Goal: Task Accomplishment & Management: Manage account settings

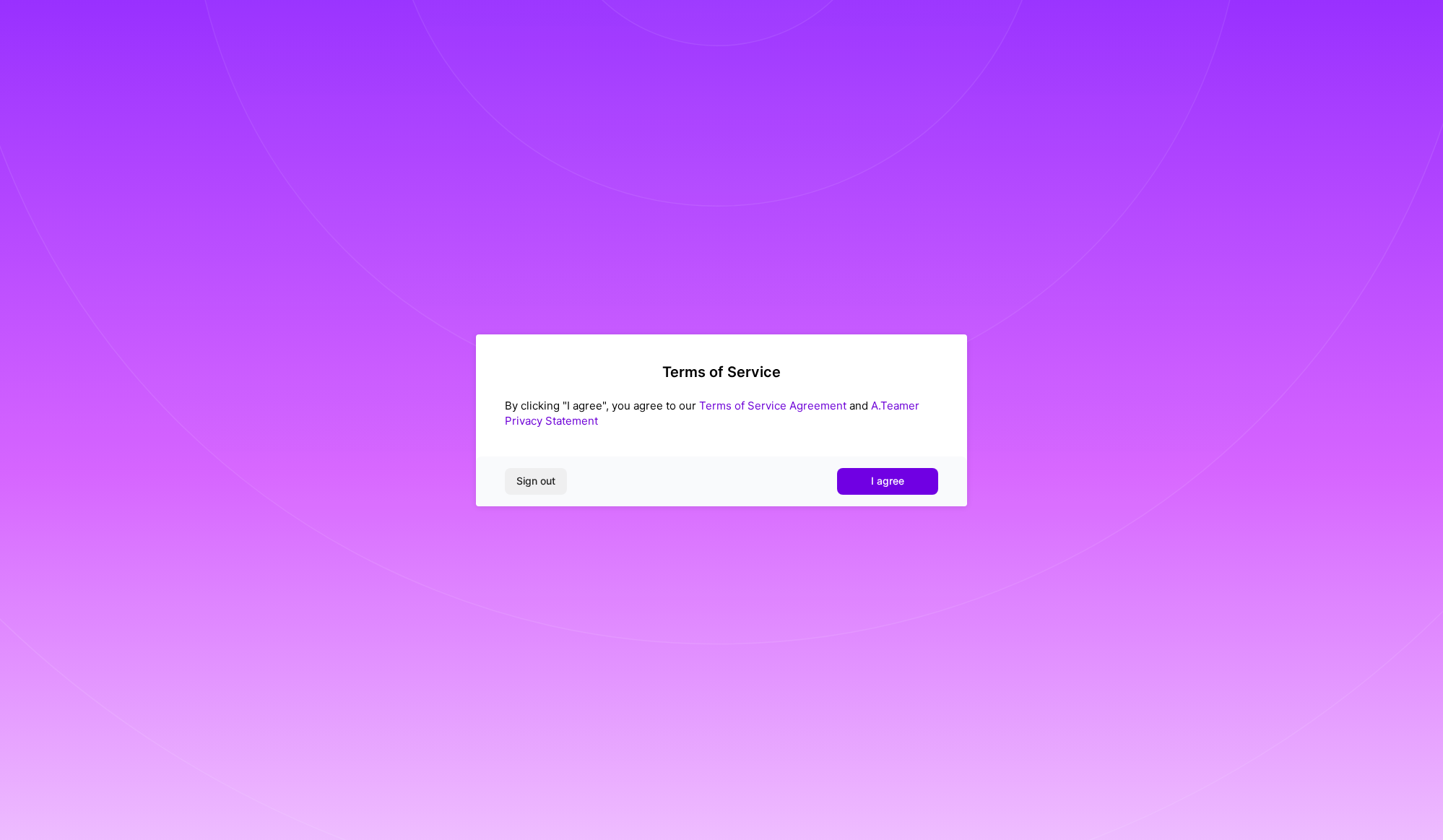
click at [886, 466] on div "Sign out I agree" at bounding box center [721, 480] width 491 height 50
click at [885, 481] on span "I agree" at bounding box center [888, 480] width 33 height 15
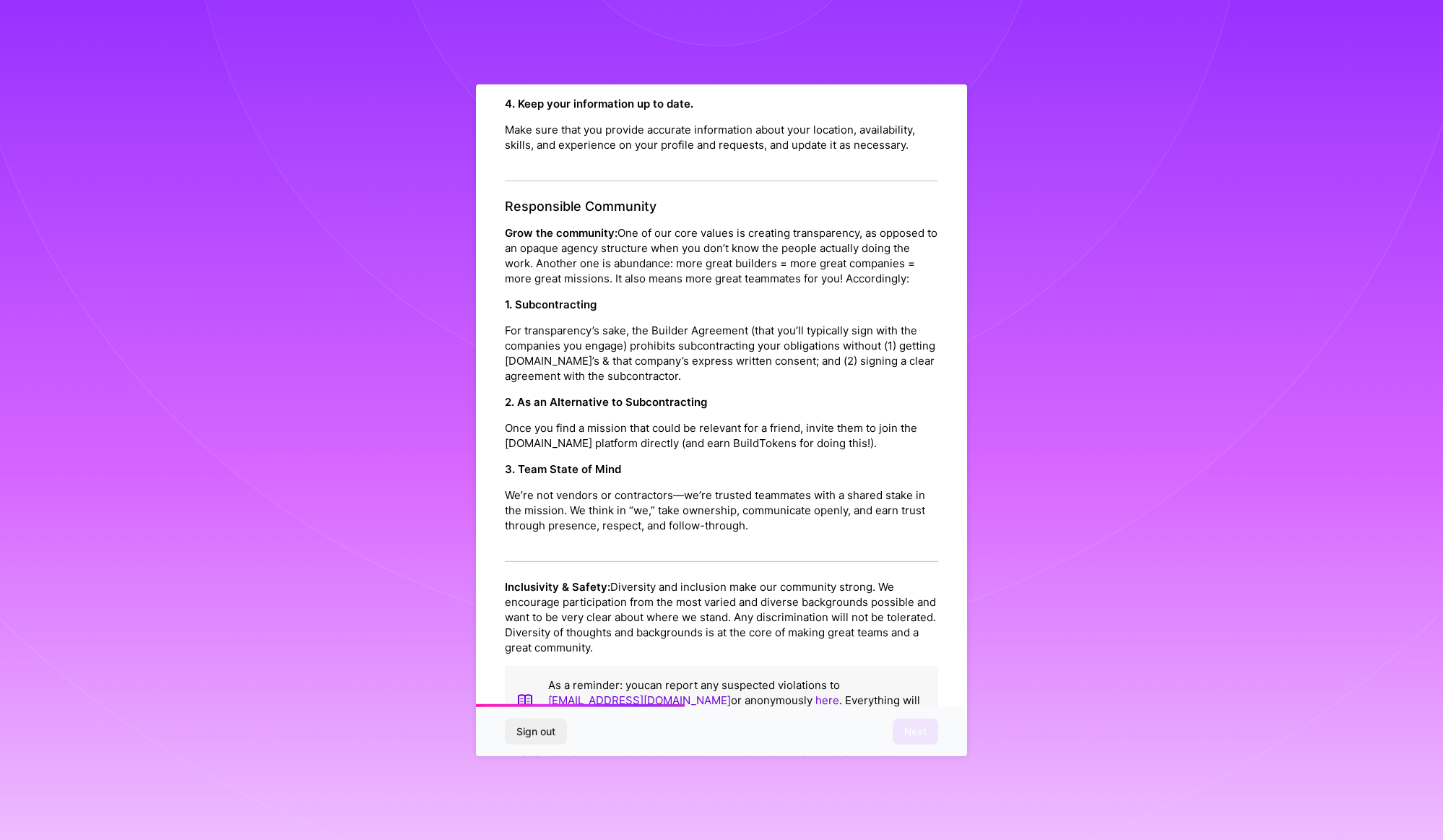
scroll to position [1383, 0]
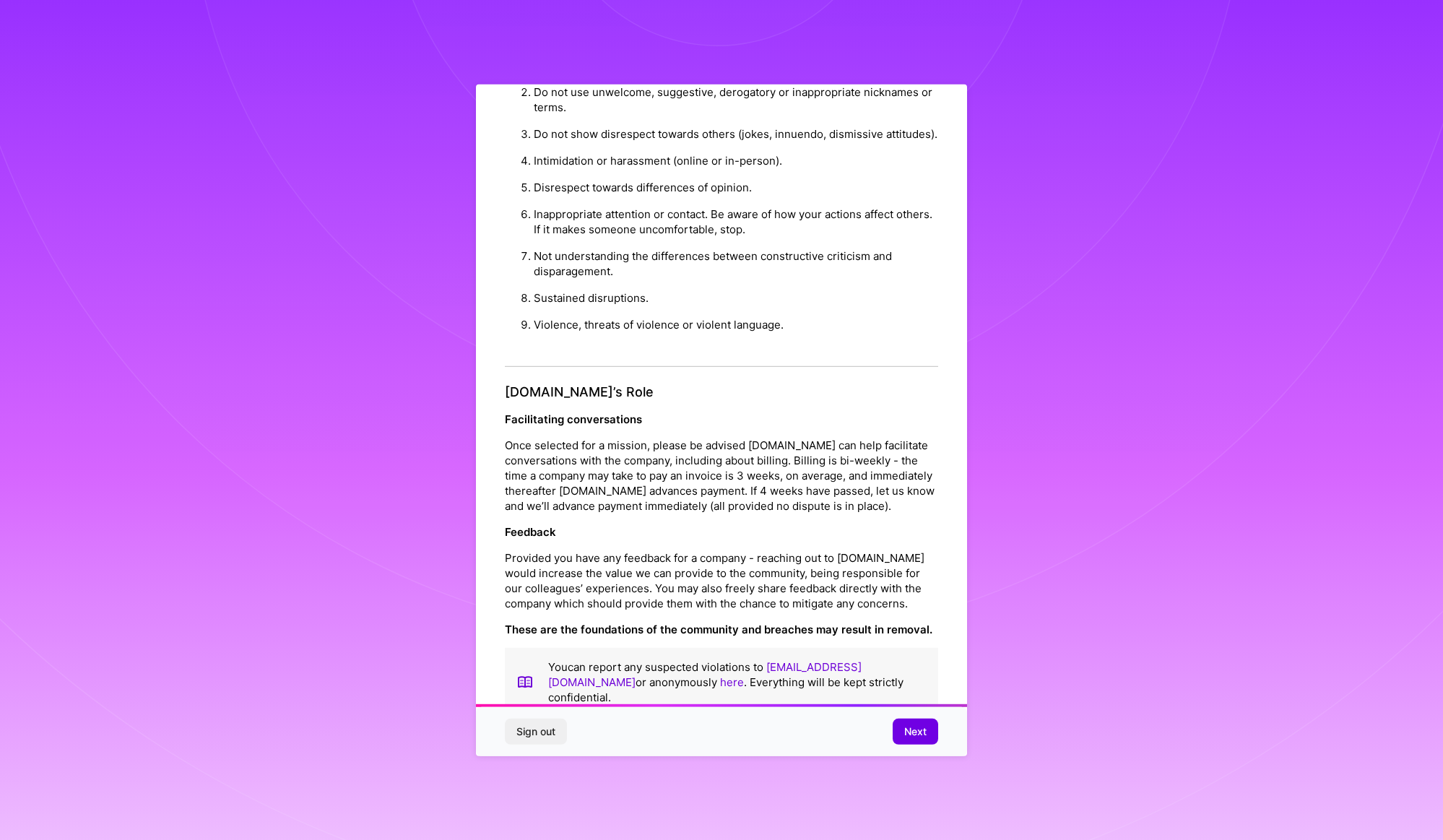
click at [915, 745] on div "Sign out Next" at bounding box center [721, 731] width 491 height 50
click at [915, 737] on span "Next" at bounding box center [916, 731] width 23 height 15
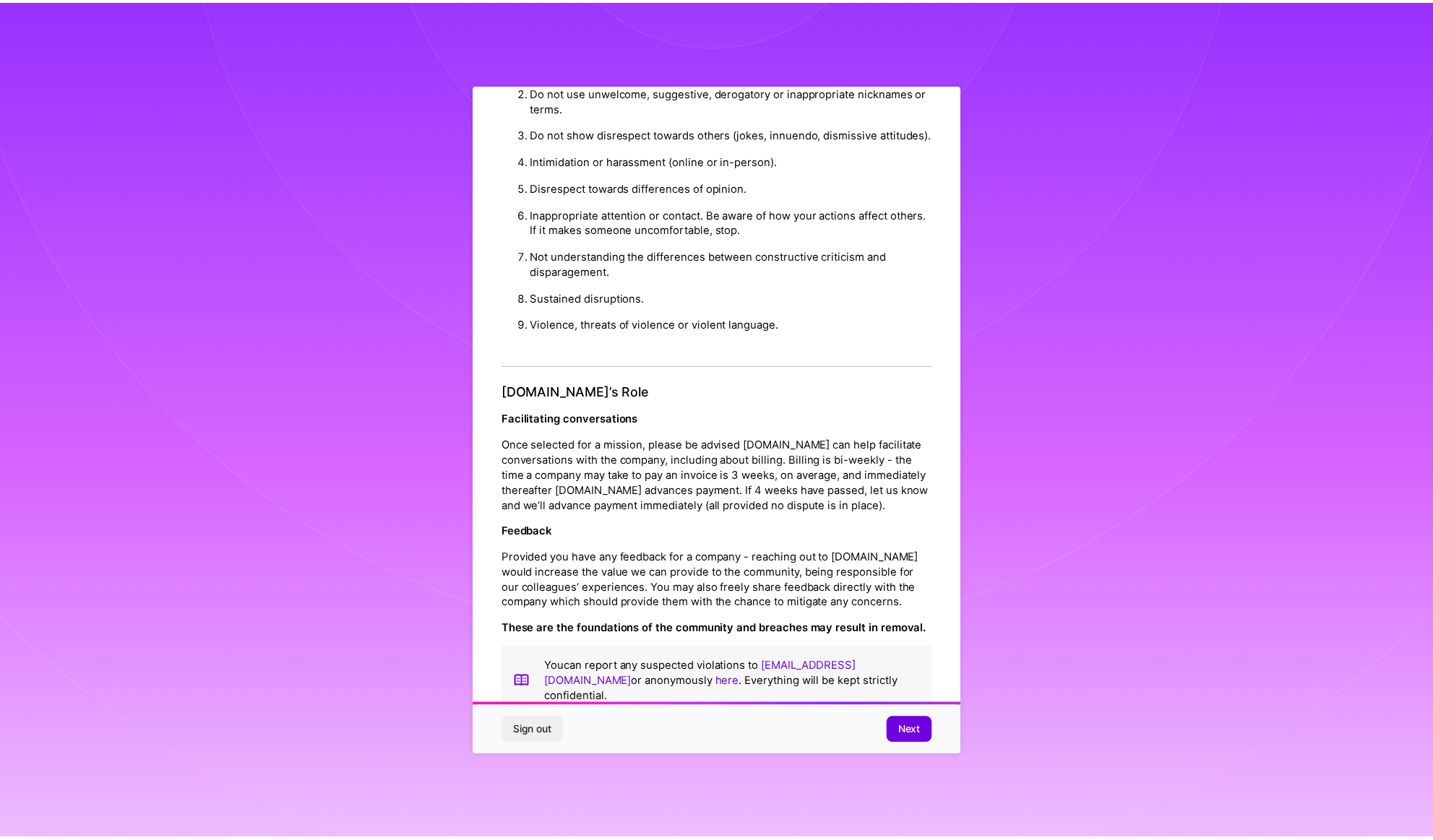
scroll to position [0, 0]
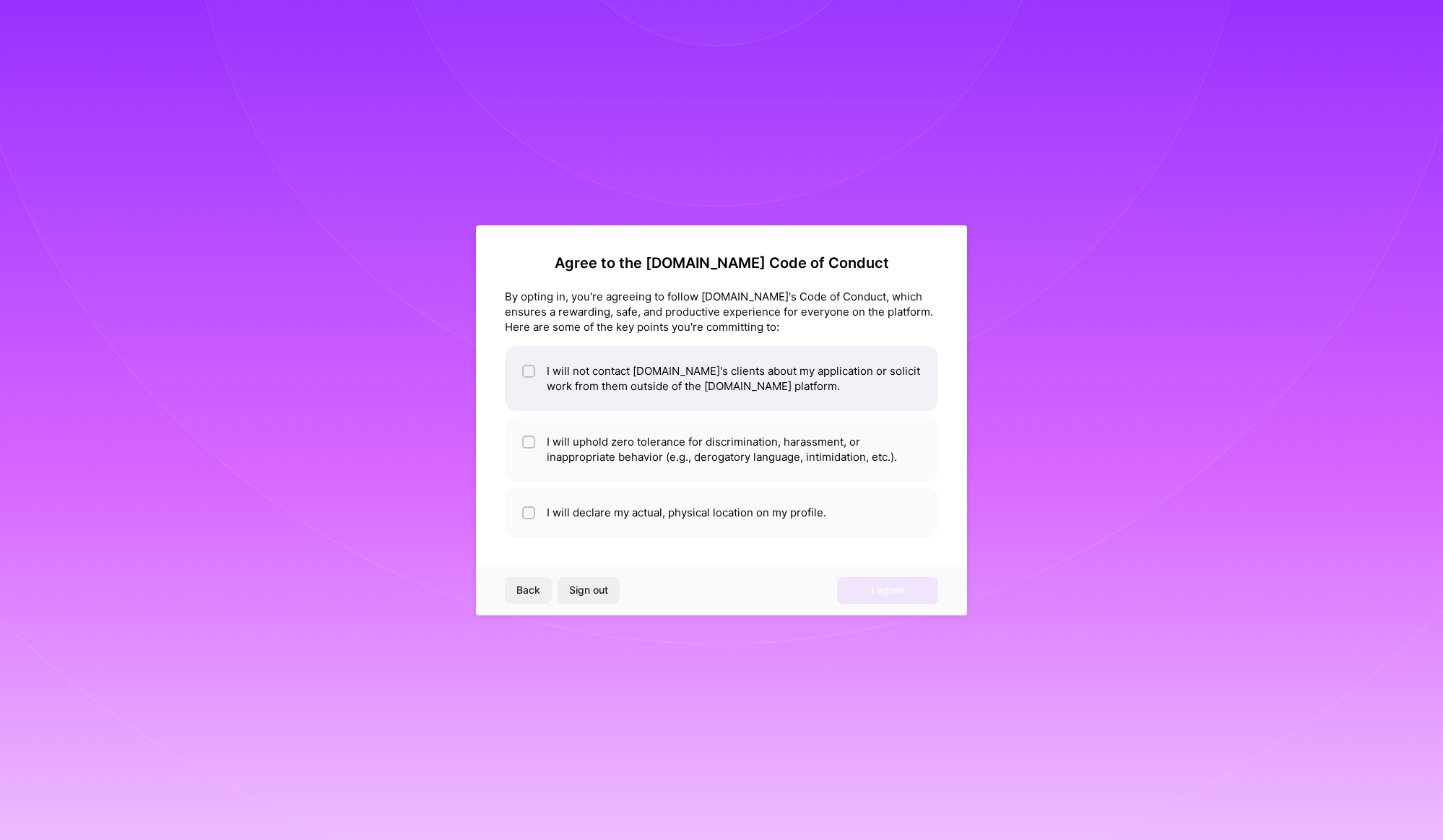
click at [526, 370] on input "checkbox" at bounding box center [530, 372] width 10 height 10
click at [526, 370] on input "checkbox" at bounding box center [530, 372] width 13 height 13
click at [526, 369] on input "checkbox" at bounding box center [530, 372] width 10 height 10
checkbox input "true"
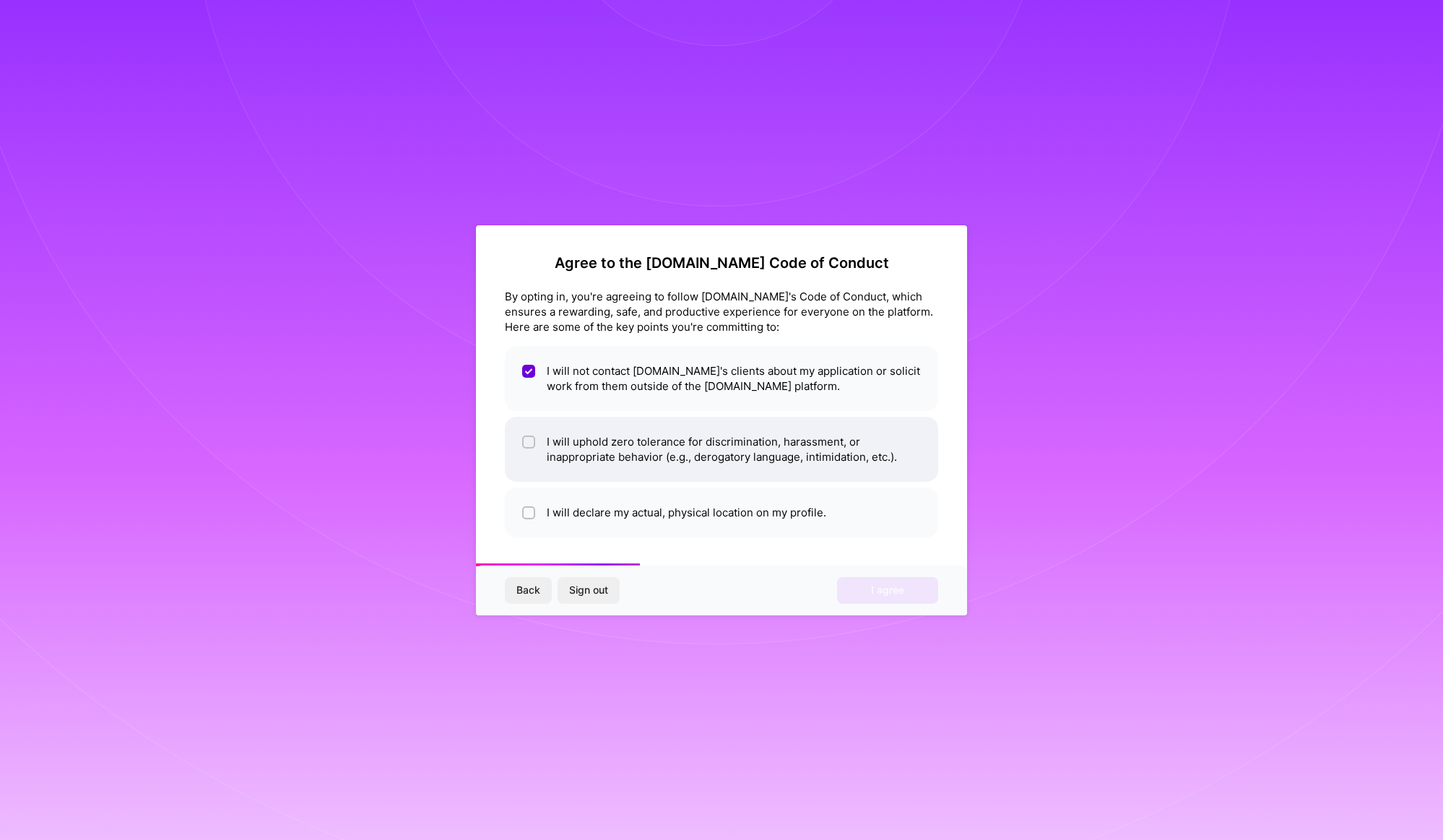
click at [534, 427] on li "I will uphold zero tolerance for discrimination, harassment, or inappropriate b…" at bounding box center [721, 449] width 434 height 65
checkbox input "true"
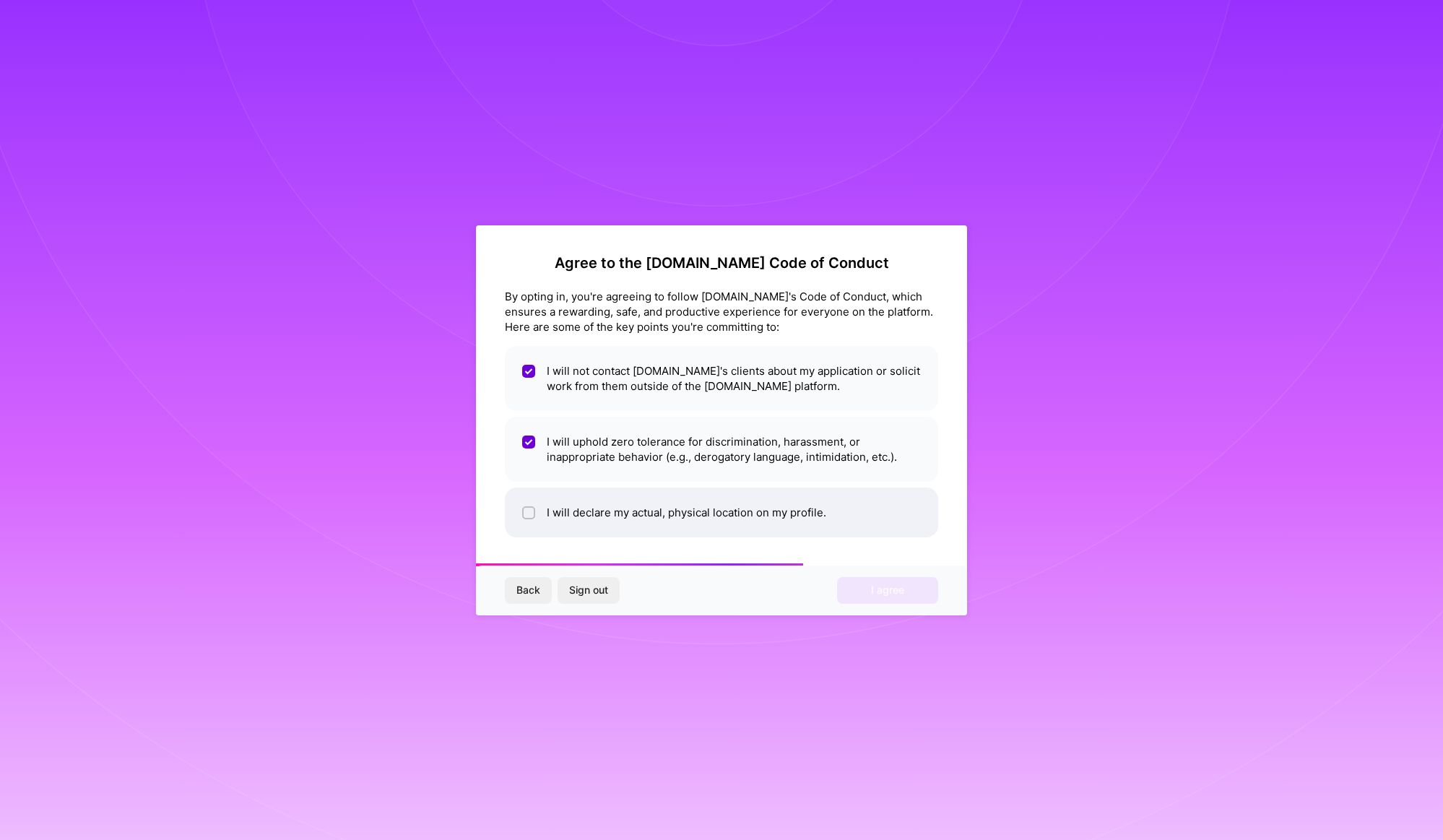
click at [526, 503] on li "I will declare my actual, physical location on my profile." at bounding box center [721, 512] width 434 height 50
checkbox input "true"
click at [867, 599] on button "I agree" at bounding box center [888, 590] width 101 height 26
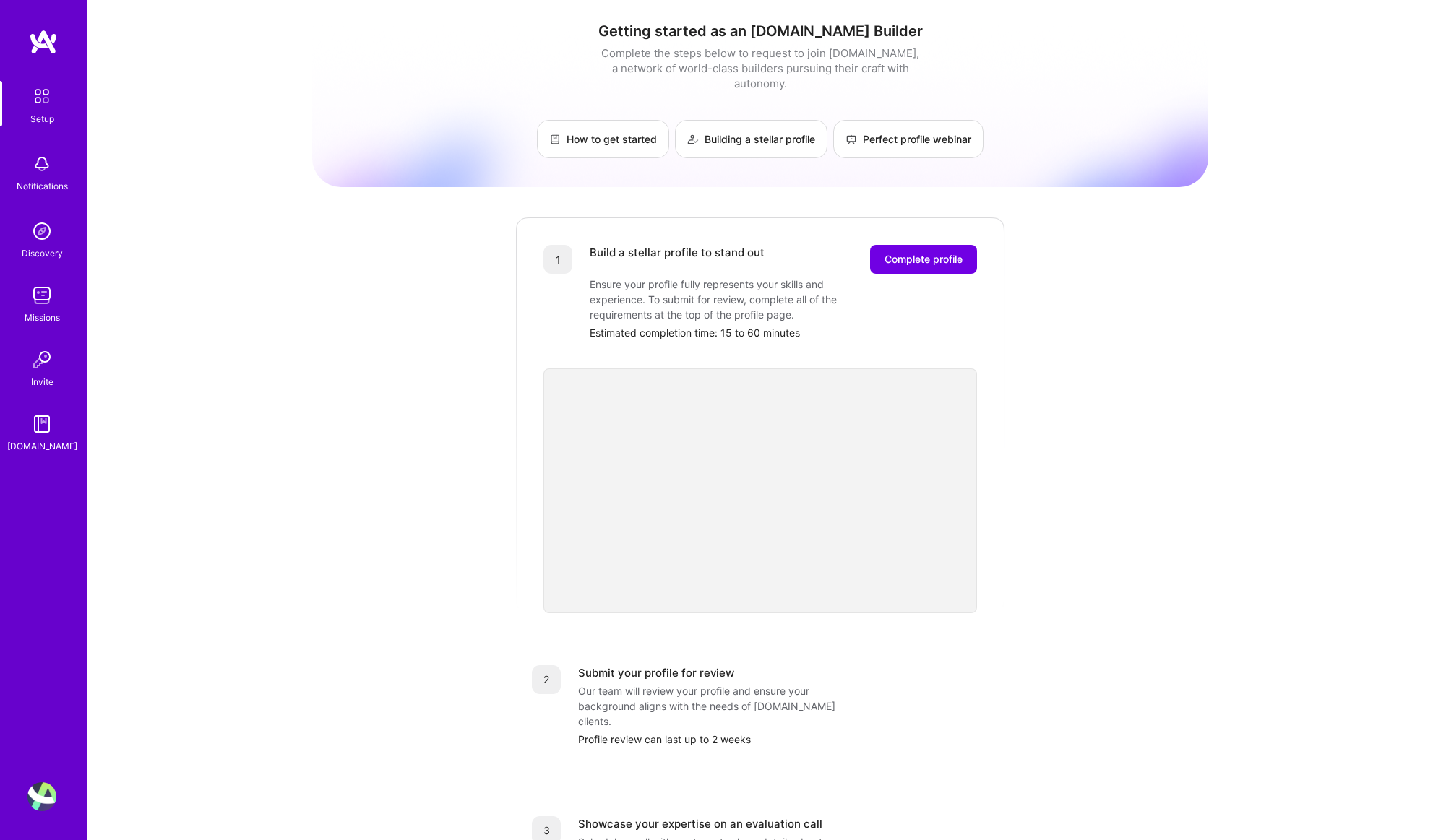
click at [47, 103] on img at bounding box center [42, 96] width 30 height 30
click at [52, 103] on img at bounding box center [42, 96] width 30 height 30
click at [42, 797] on img at bounding box center [42, 796] width 29 height 29
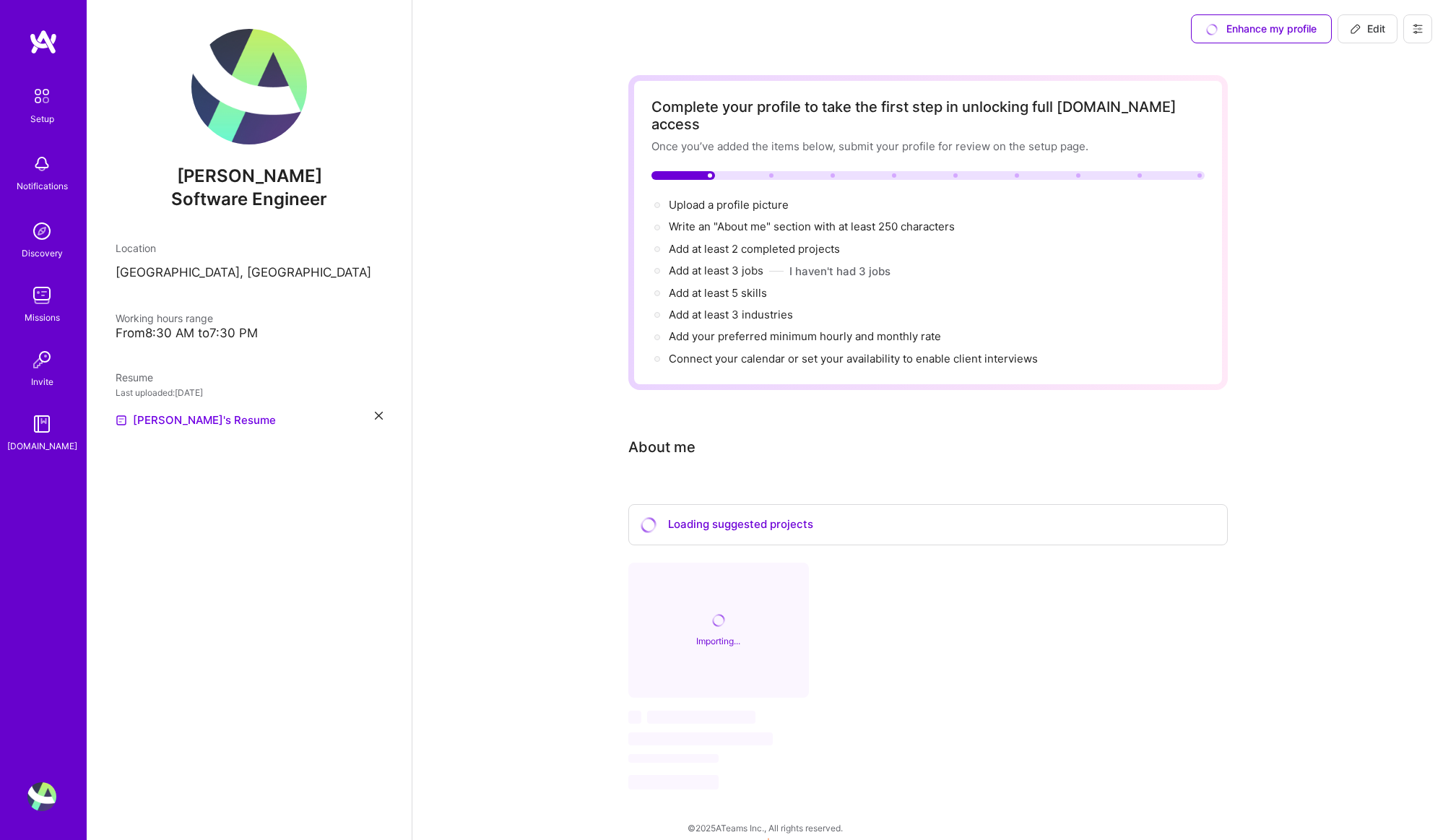
click at [381, 416] on icon at bounding box center [378, 415] width 8 height 8
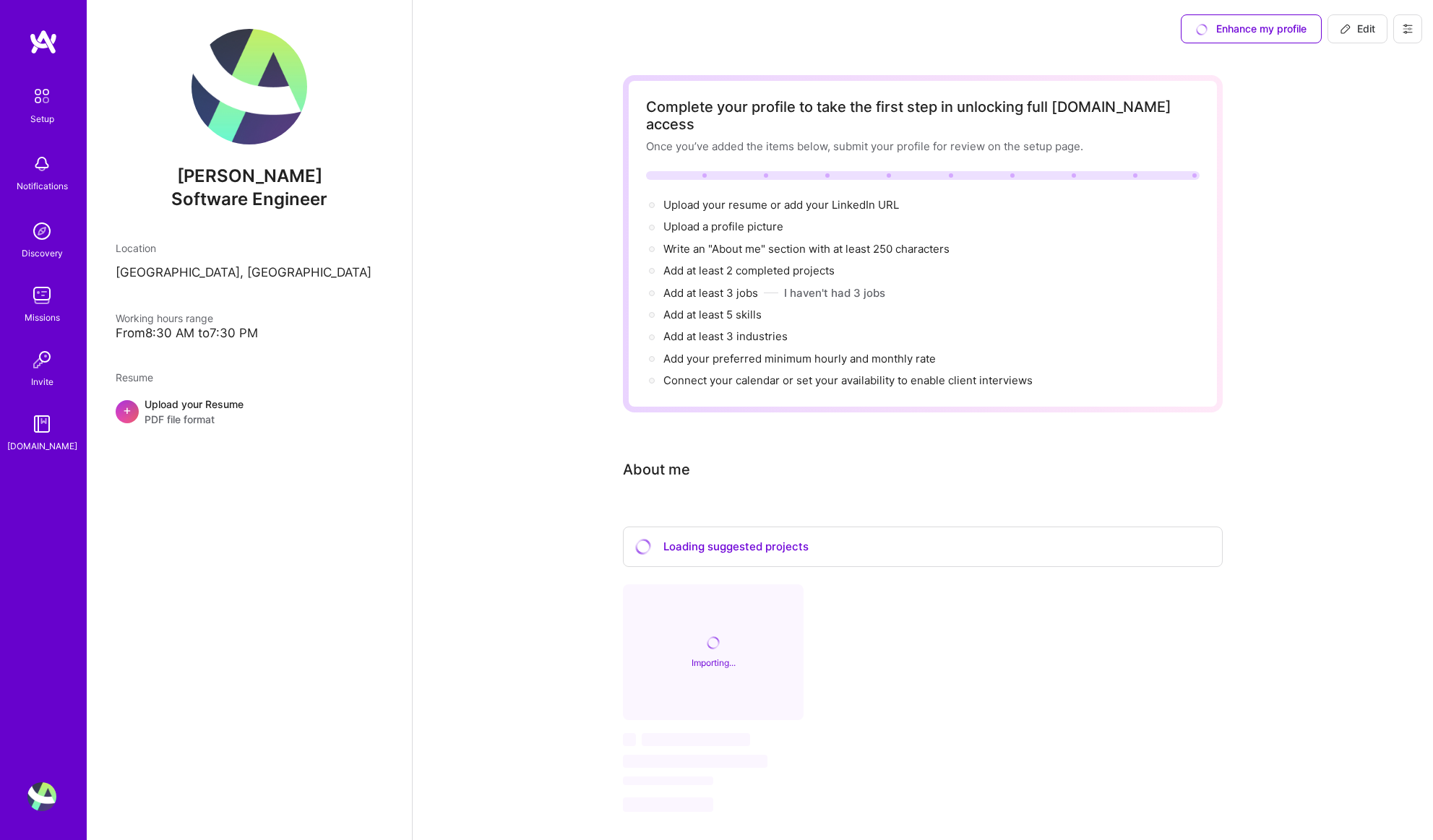
click at [1410, 32] on icon at bounding box center [1407, 29] width 9 height 9
click at [1363, 58] on button "Settings" at bounding box center [1367, 62] width 109 height 36
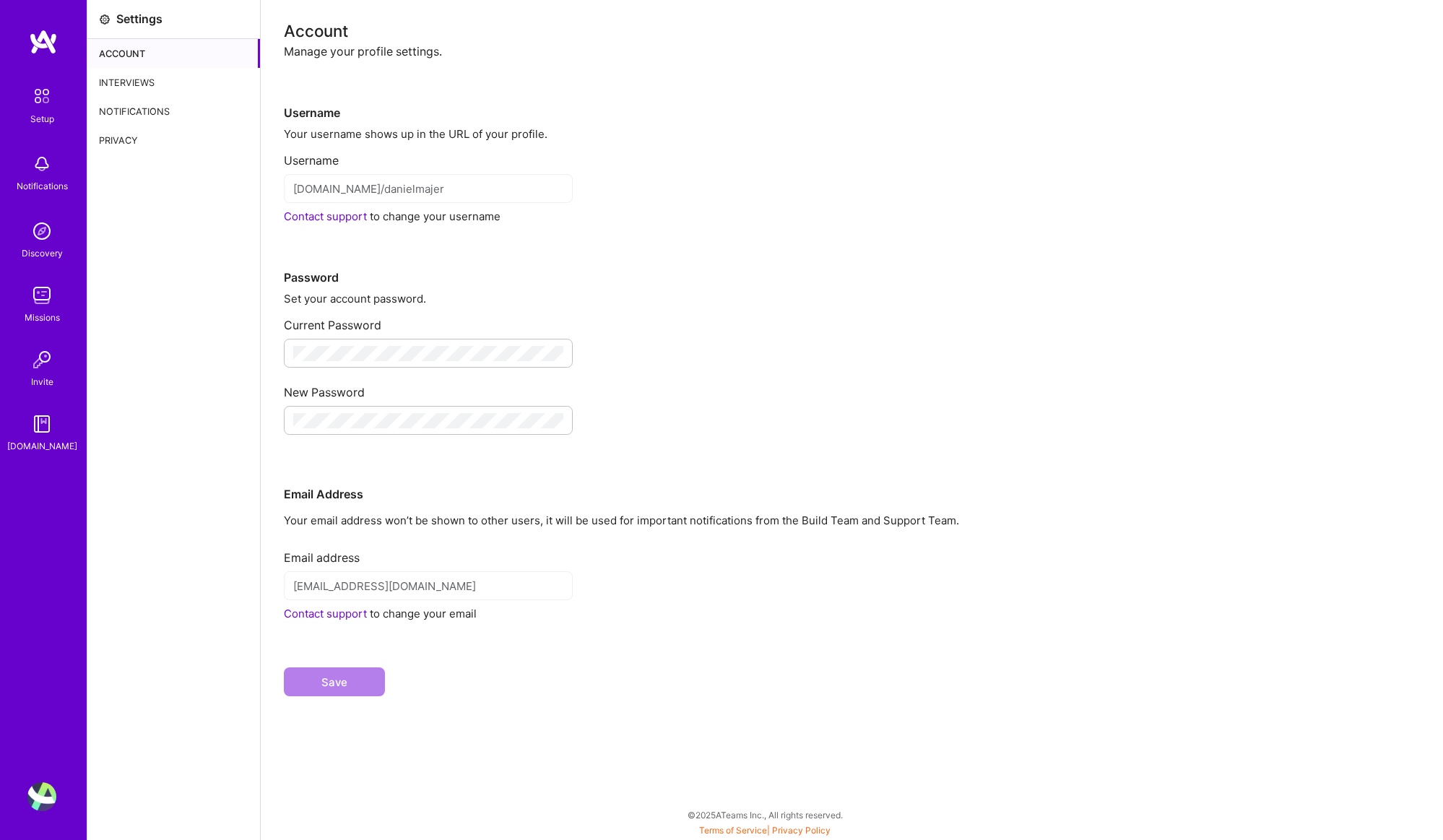
click at [156, 130] on div "Privacy" at bounding box center [174, 140] width 173 height 29
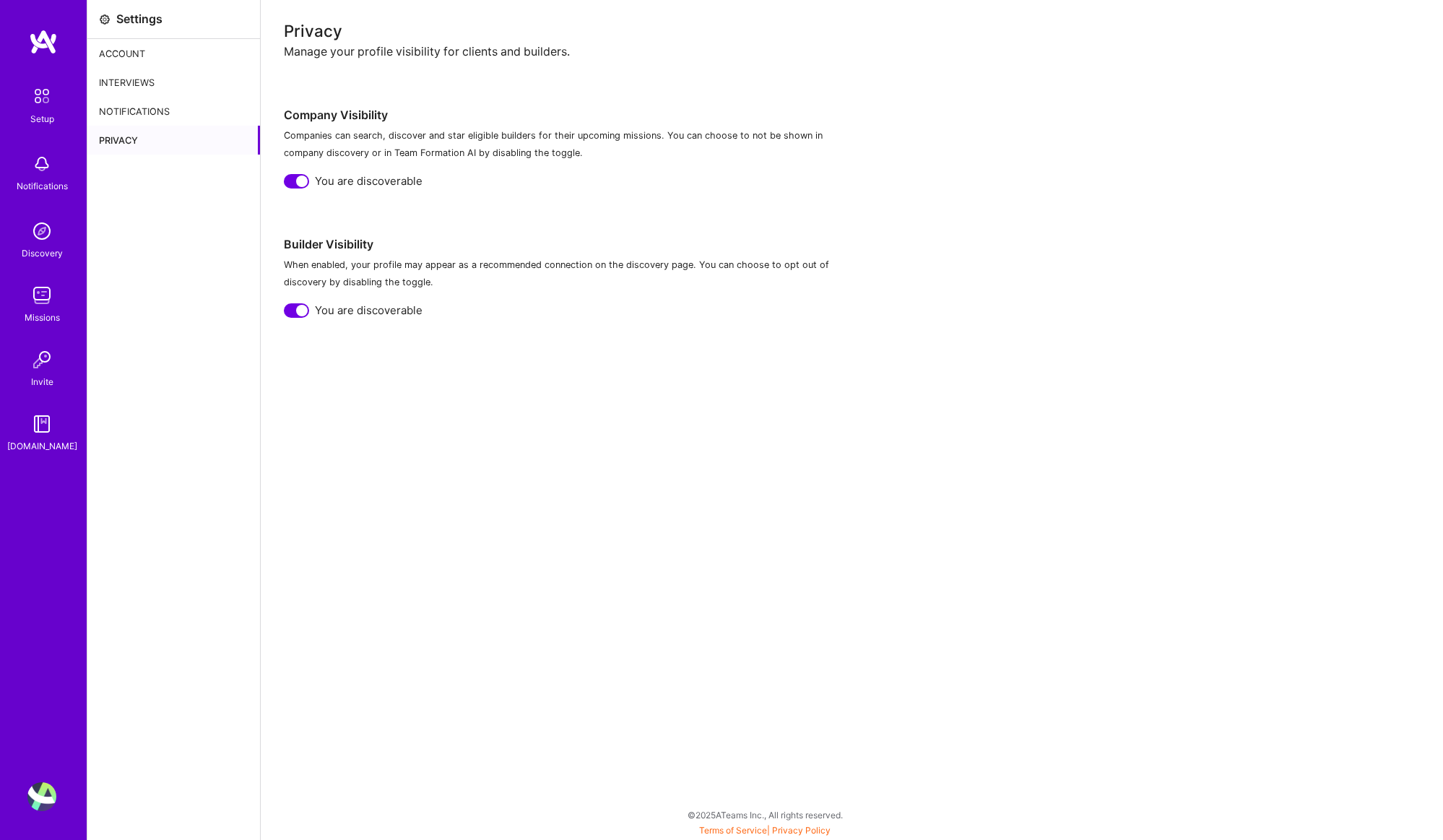
click at [300, 176] on div at bounding box center [301, 181] width 11 height 11
click at [298, 314] on div at bounding box center [301, 310] width 11 height 11
click at [473, 392] on div "Privacy Manage your profile visibility for clients and builders. Company Visibi…" at bounding box center [851, 420] width 1182 height 840
click at [152, 23] on div "Settings" at bounding box center [139, 18] width 46 height 15
click at [134, 55] on div "Account" at bounding box center [174, 53] width 173 height 29
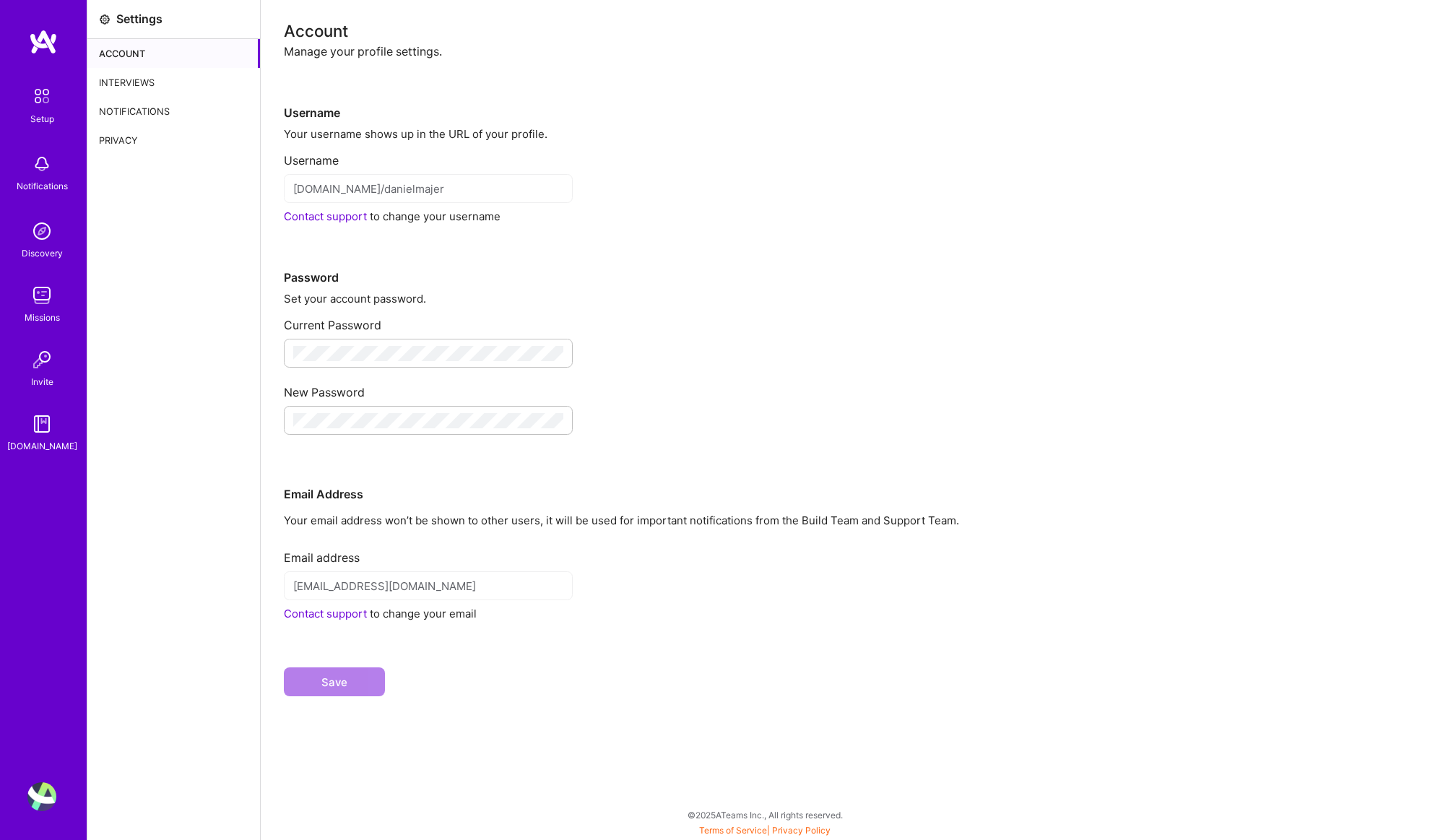
click at [178, 75] on div "Interviews" at bounding box center [174, 82] width 173 height 29
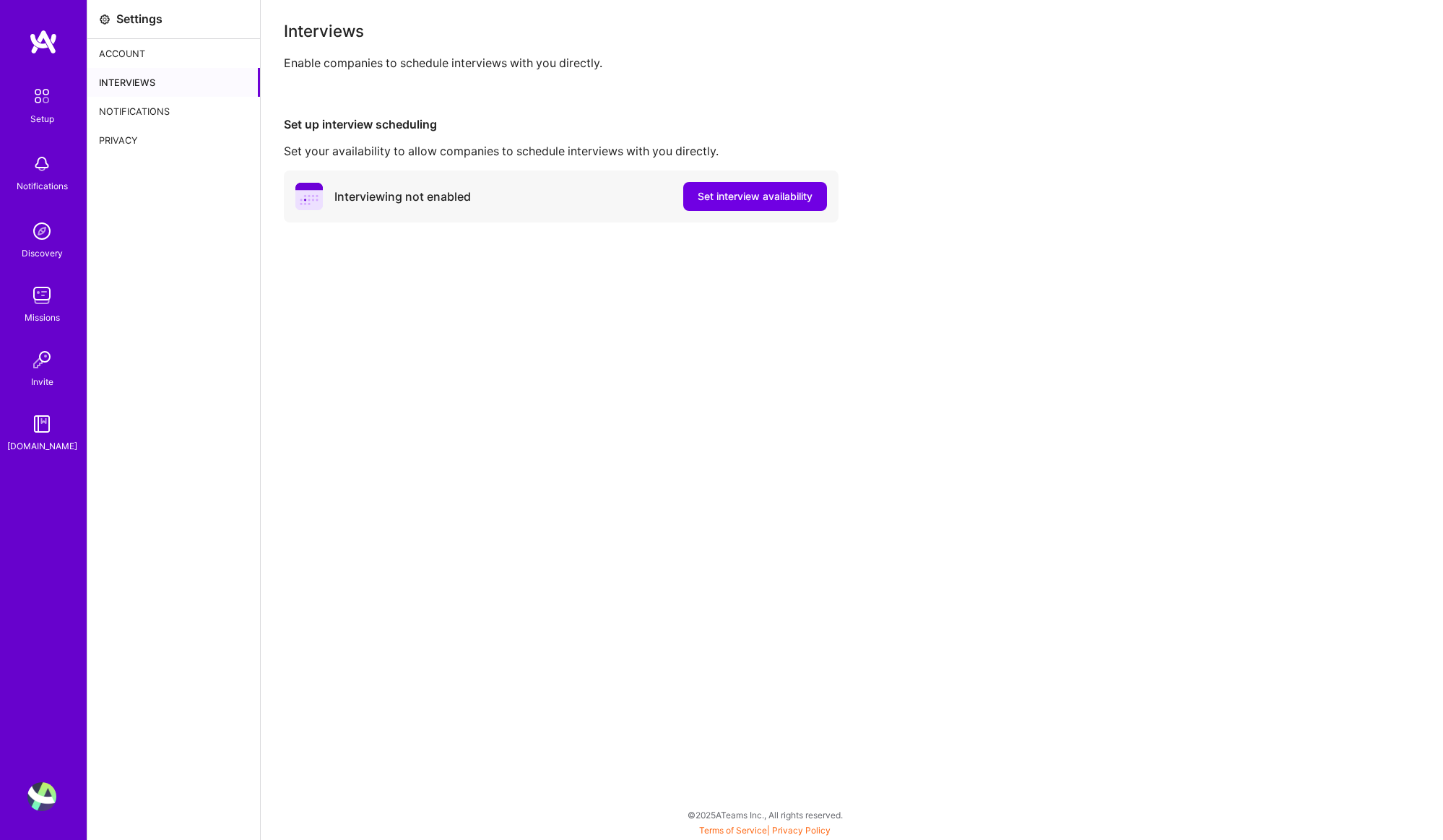
click at [182, 56] on div "Account" at bounding box center [174, 53] width 173 height 29
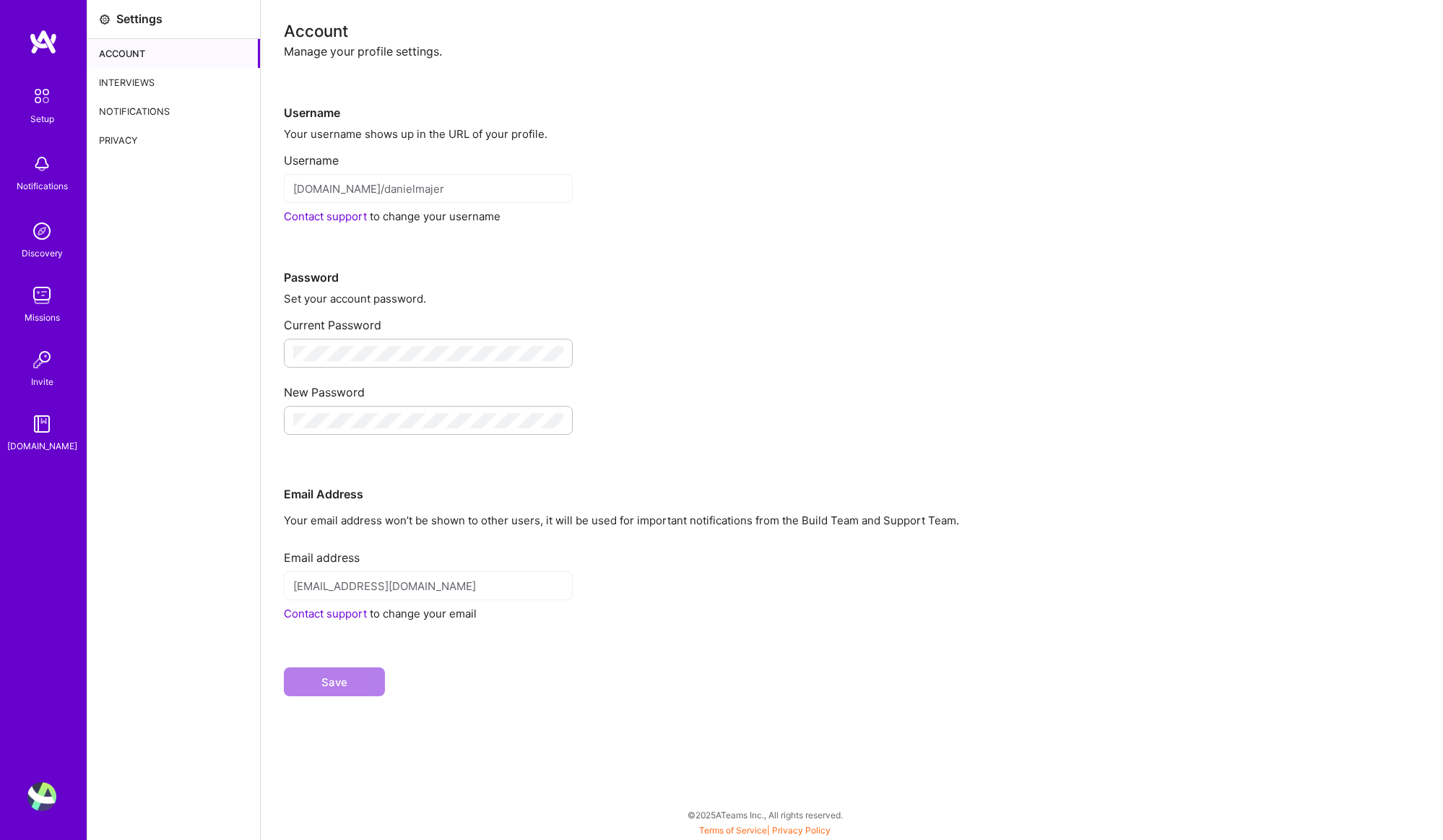
click at [47, 109] on img at bounding box center [42, 96] width 30 height 30
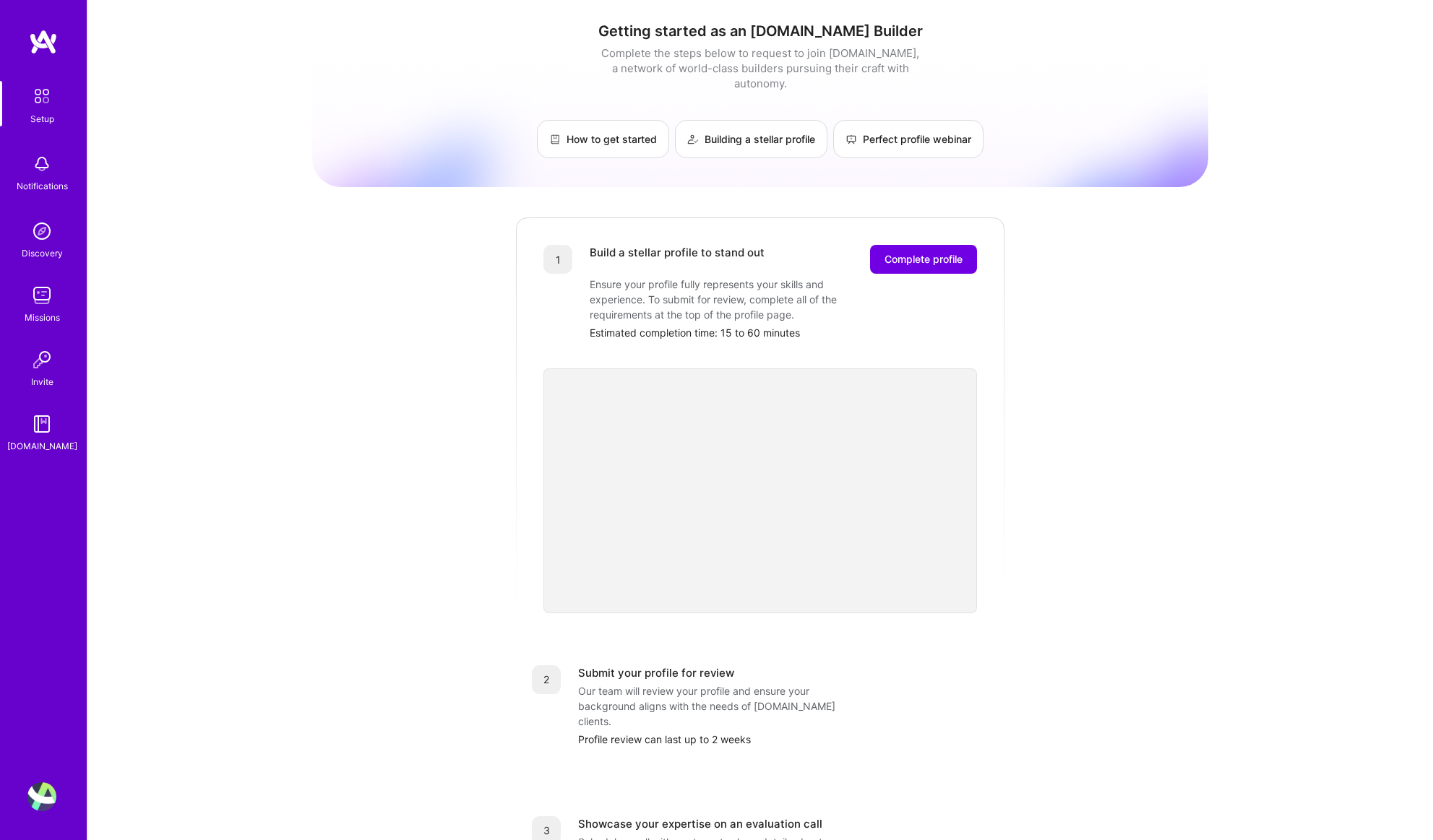
click at [913, 102] on div "Getting started as an [DOMAIN_NAME] Builder Complete the steps below to request…" at bounding box center [760, 90] width 896 height 136
click at [909, 120] on link "Perfect profile webinar" at bounding box center [908, 139] width 150 height 38
click at [36, 41] on img at bounding box center [43, 42] width 29 height 26
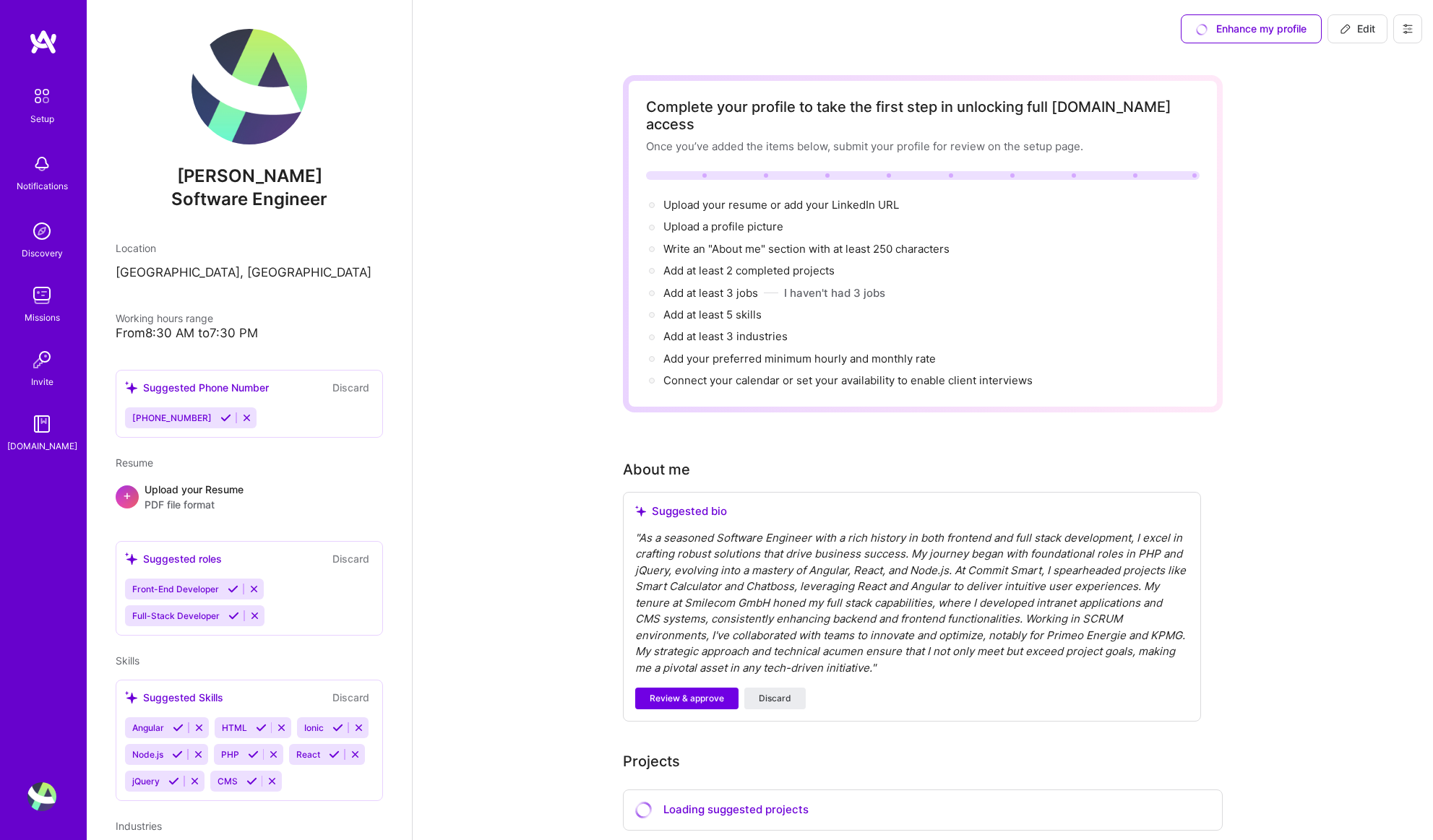
click at [1373, 30] on span "Edit" at bounding box center [1357, 29] width 36 height 15
select select "US"
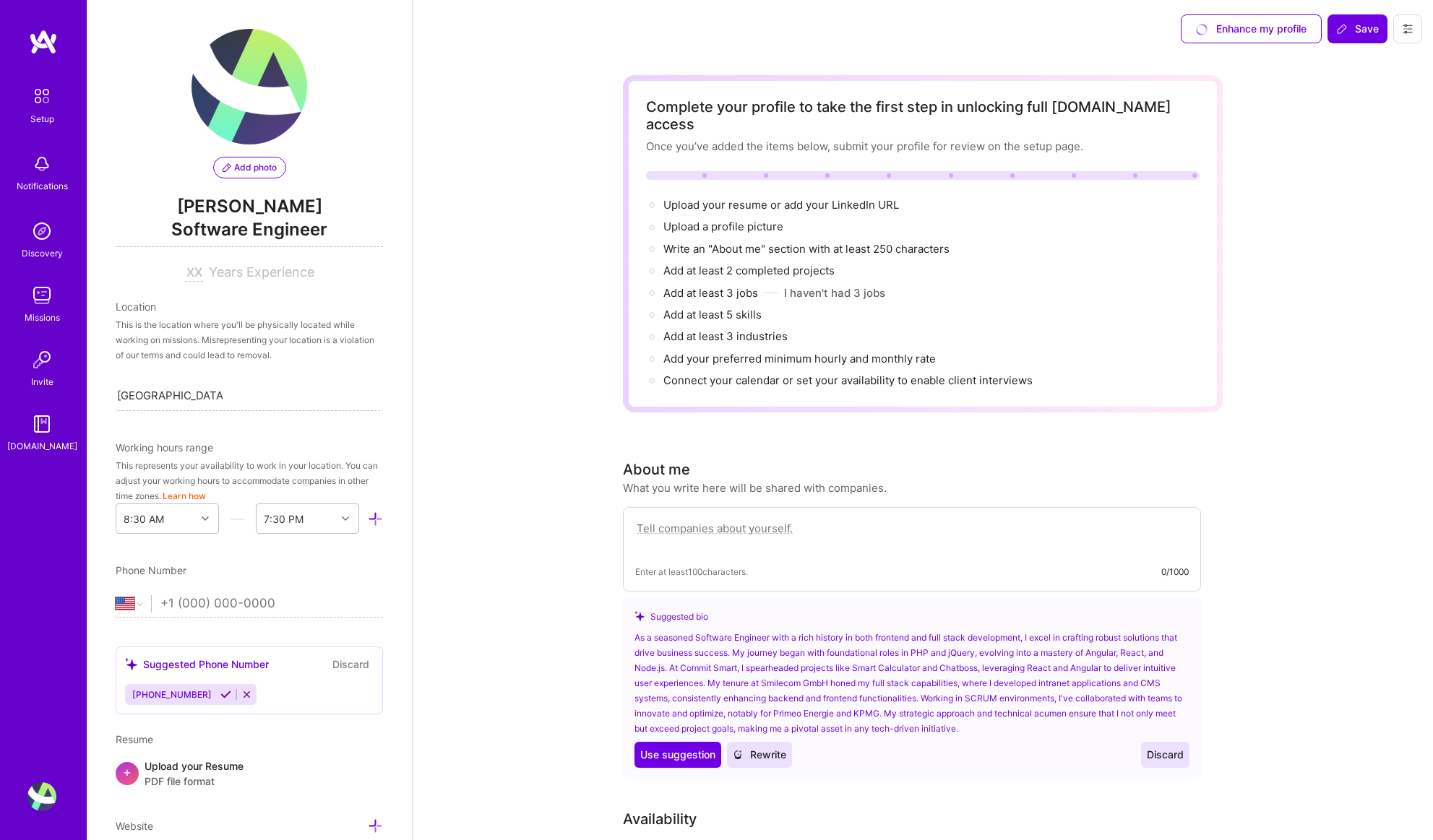
click at [1412, 25] on icon at bounding box center [1407, 29] width 11 height 11
click at [1392, 50] on button "Settings" at bounding box center [1367, 62] width 109 height 36
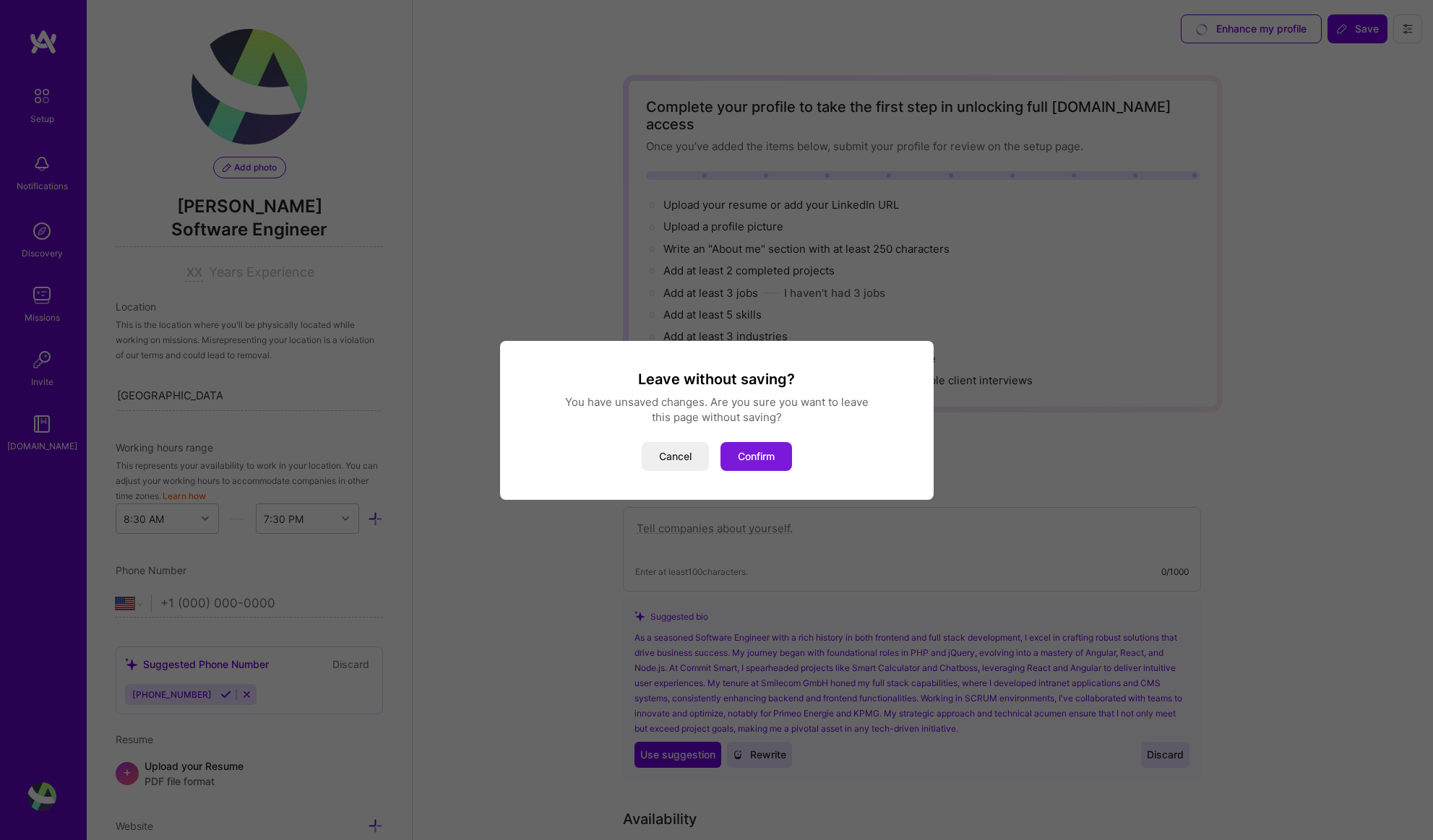
click at [765, 453] on button "Confirm" at bounding box center [756, 456] width 71 height 29
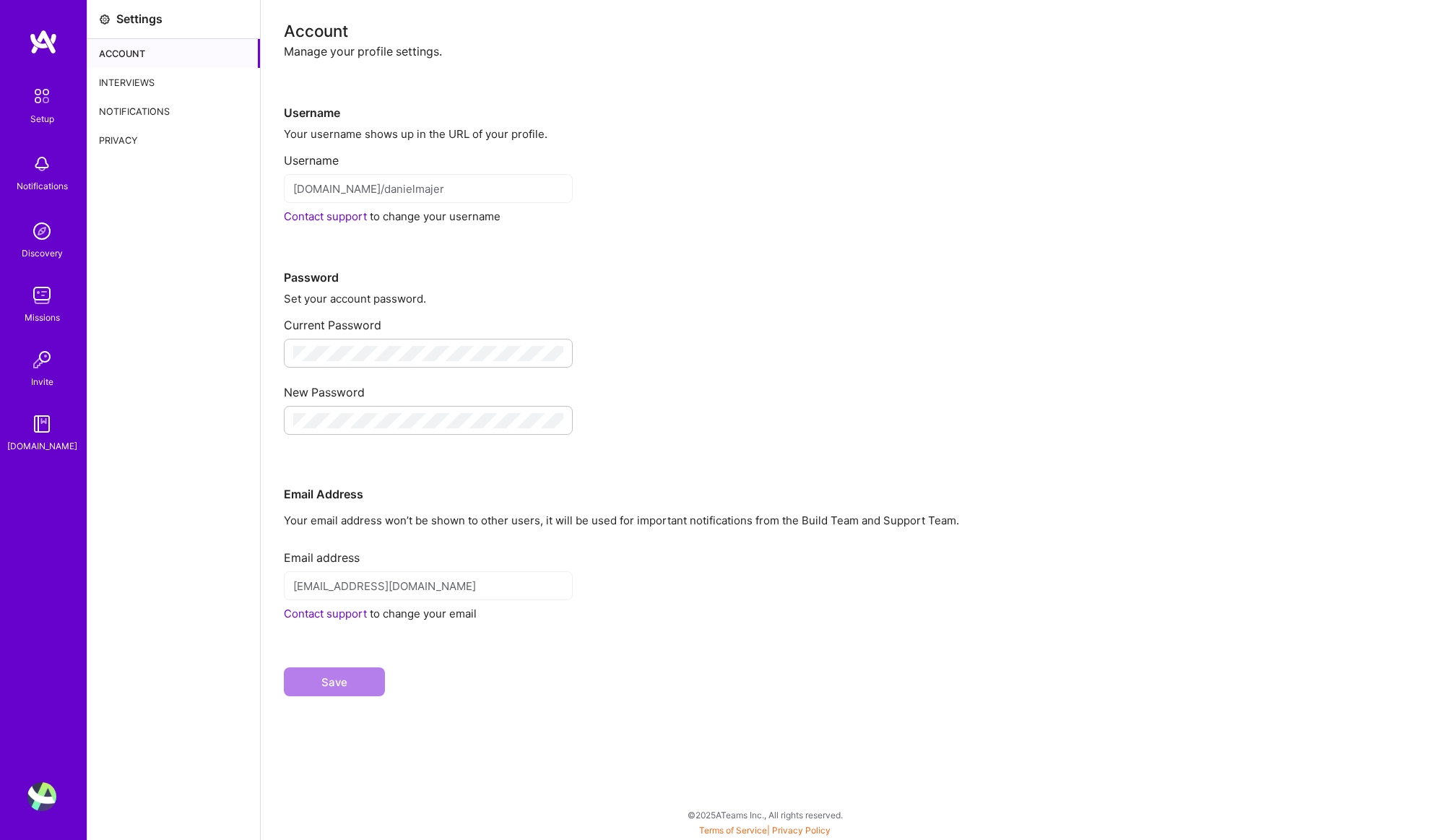
click at [43, 48] on img at bounding box center [43, 42] width 29 height 26
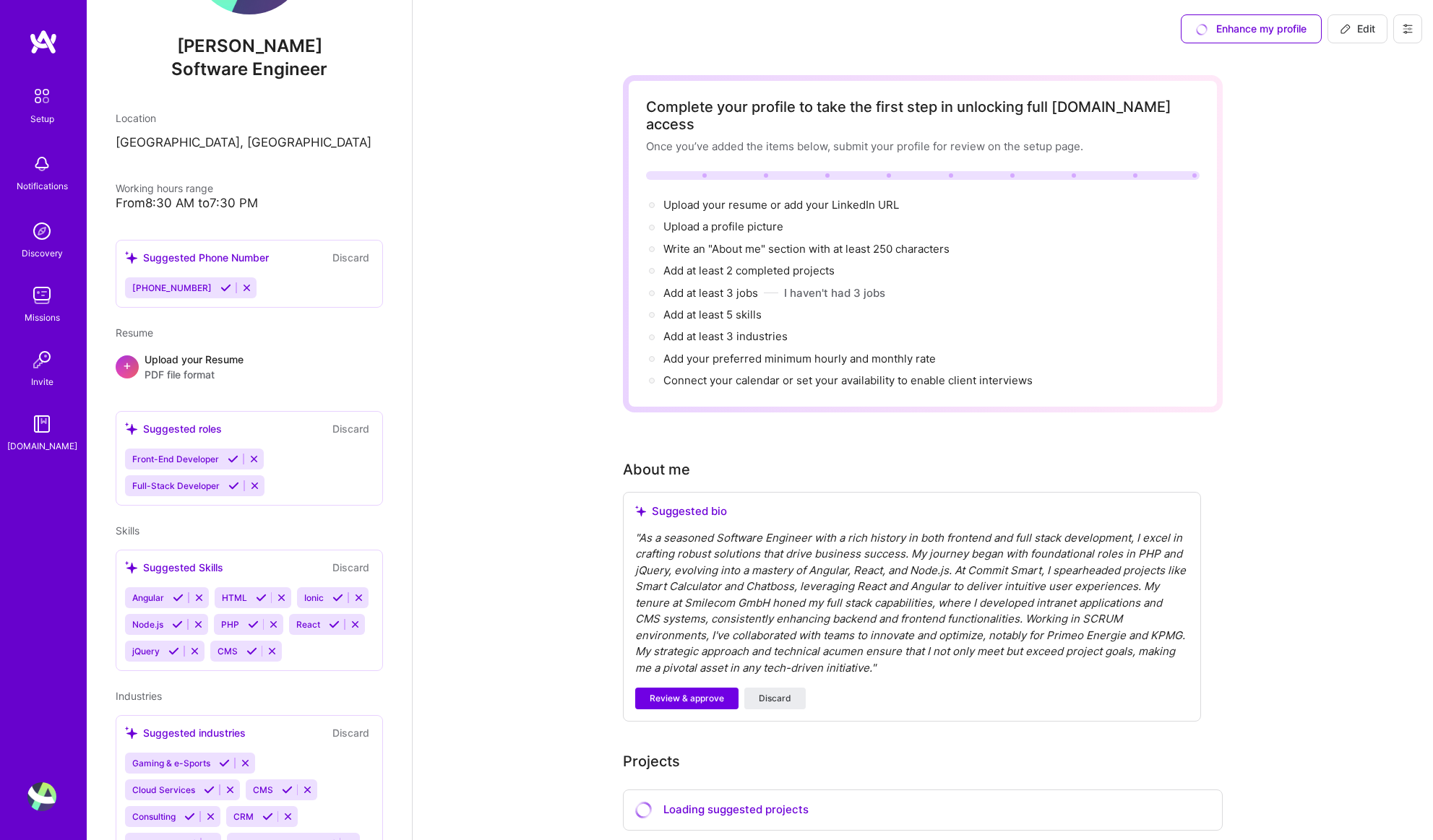
scroll to position [200, 0]
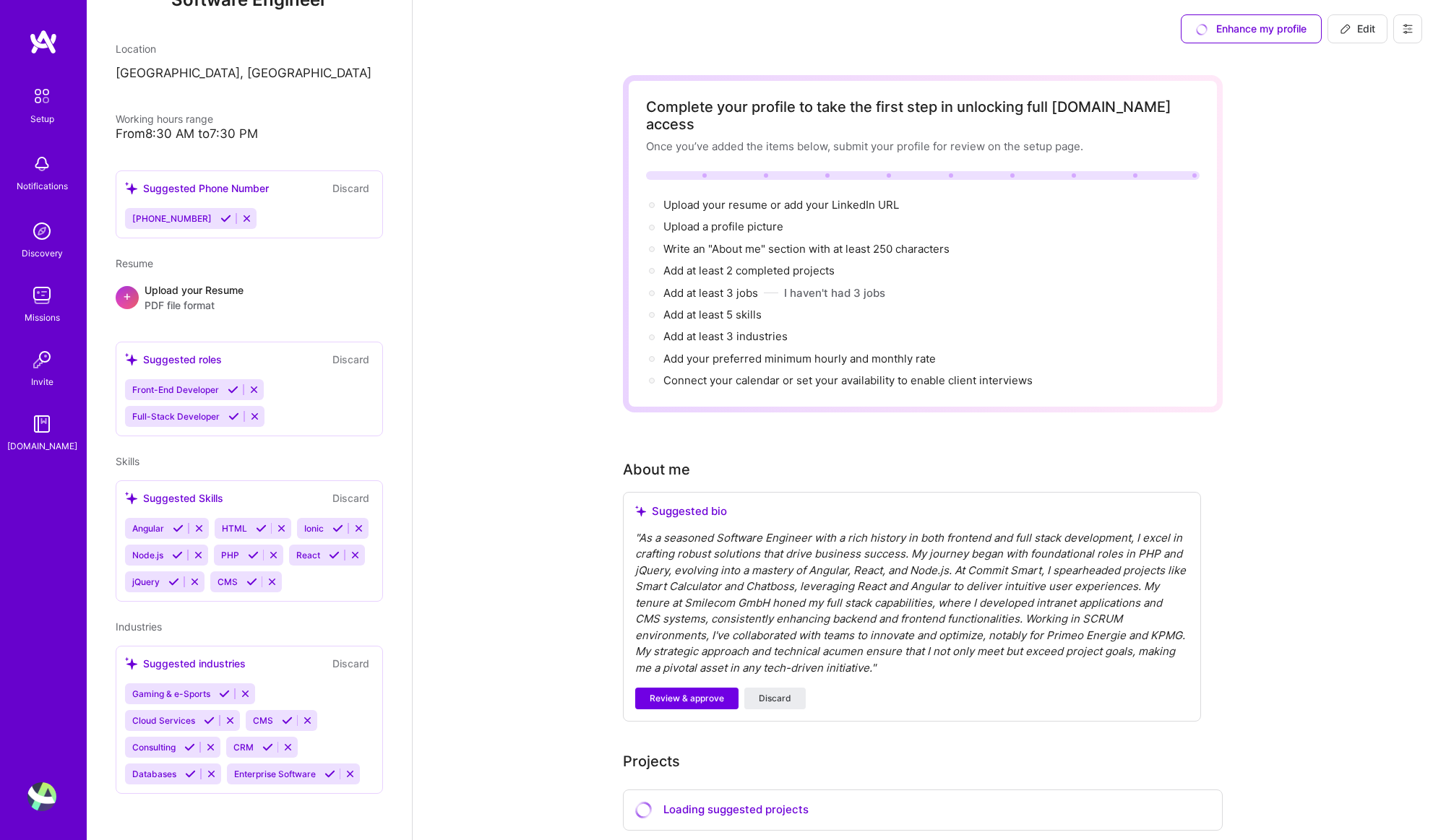
click at [1407, 25] on icon at bounding box center [1407, 29] width 9 height 9
click at [1369, 23] on span "Edit" at bounding box center [1357, 29] width 36 height 15
select select "US"
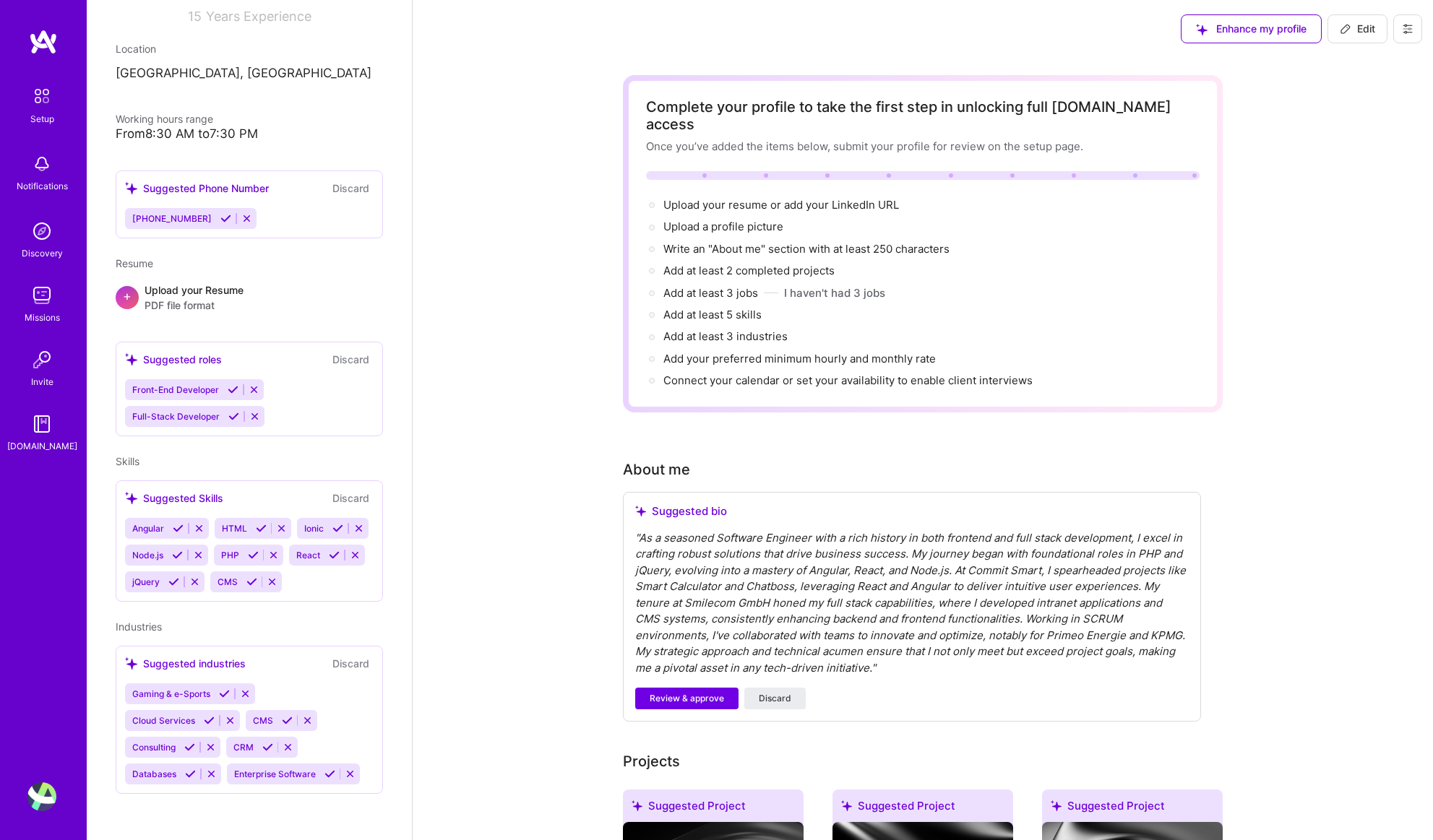
scroll to position [0, 0]
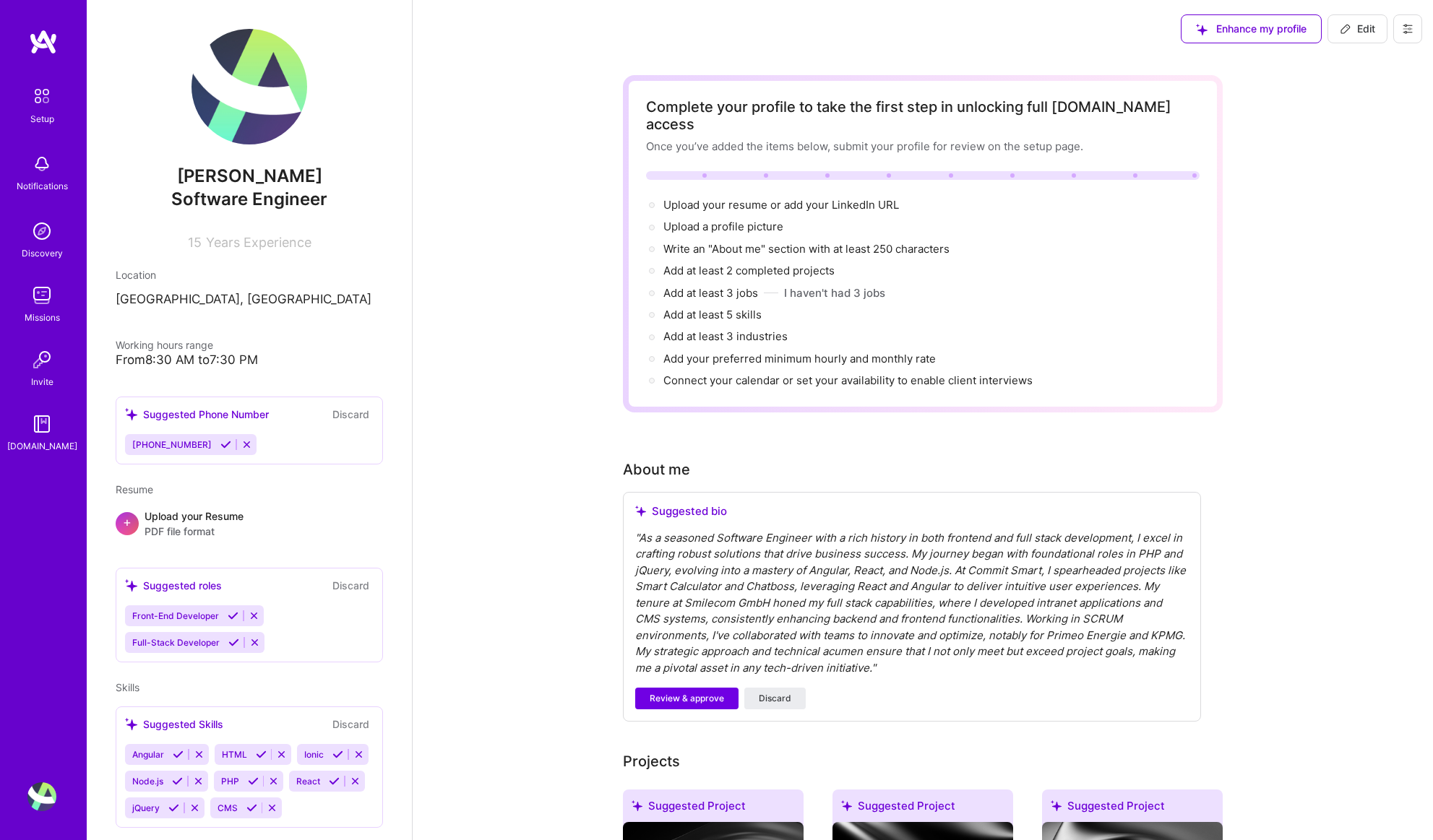
click at [270, 180] on span "[PERSON_NAME]" at bounding box center [249, 175] width 268 height 22
click at [232, 229] on div "15 Years Experience" at bounding box center [249, 240] width 268 height 21
click at [36, 431] on img at bounding box center [42, 423] width 29 height 29
click at [242, 448] on icon at bounding box center [247, 444] width 10 height 10
click at [242, 440] on icon at bounding box center [247, 444] width 10 height 10
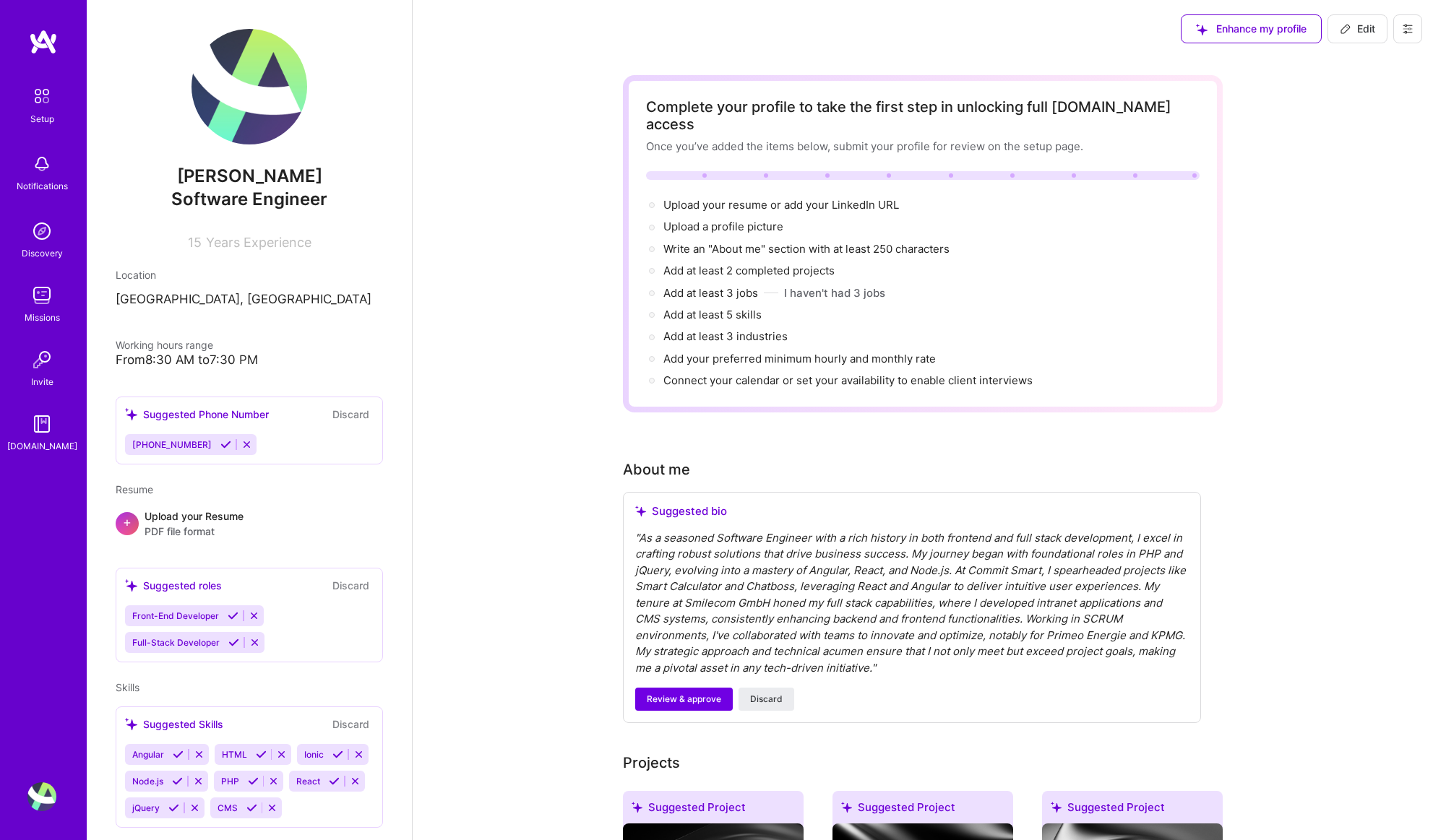
click at [332, 414] on button "Discard" at bounding box center [350, 413] width 45 height 17
click at [345, 416] on button "Discard" at bounding box center [350, 413] width 45 height 17
click at [347, 413] on button "Discard" at bounding box center [350, 413] width 45 height 17
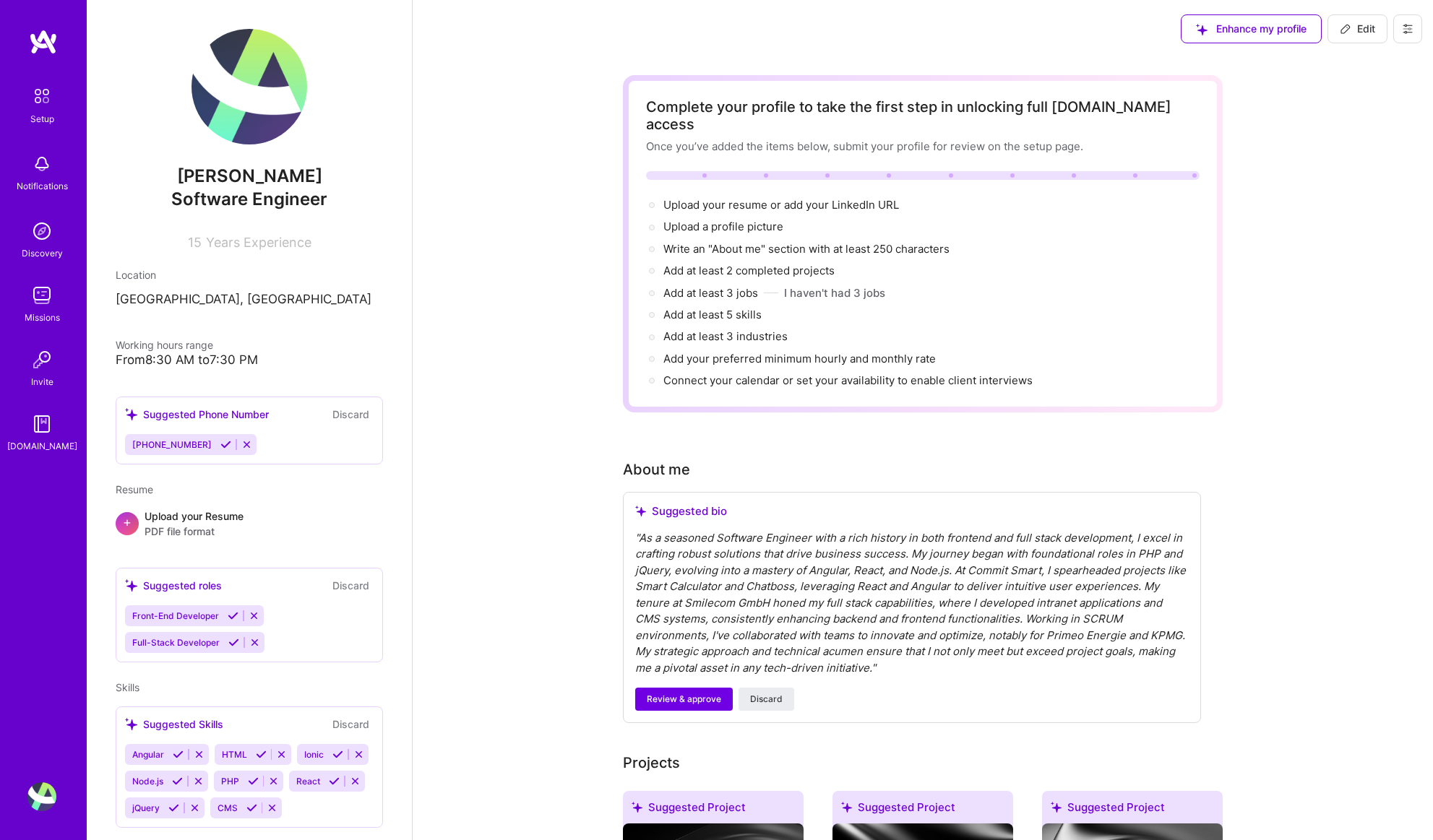
click at [347, 413] on button "Discard" at bounding box center [350, 413] width 45 height 17
click at [34, 431] on img at bounding box center [42, 423] width 29 height 29
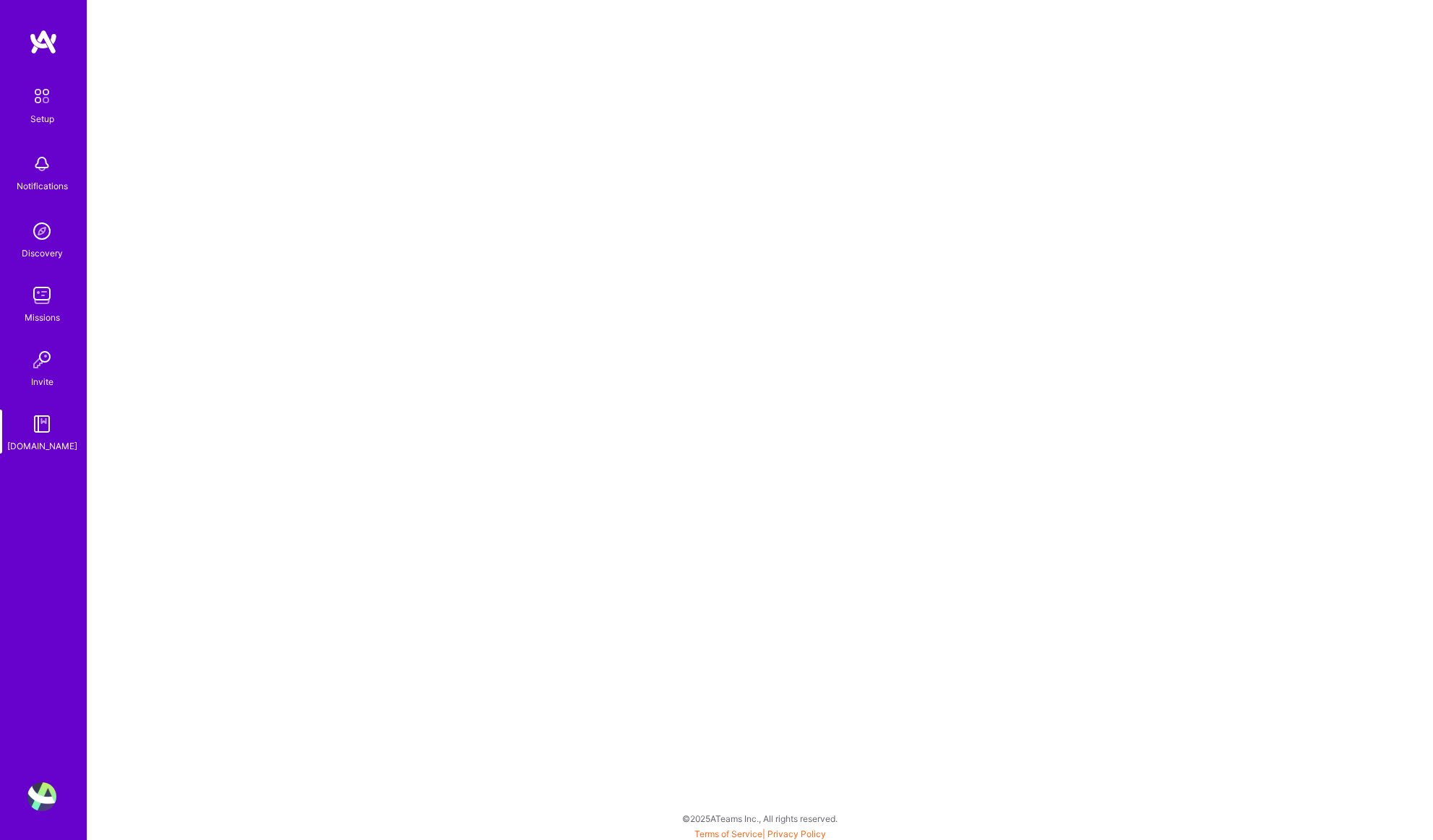
click at [54, 95] on img at bounding box center [42, 96] width 30 height 30
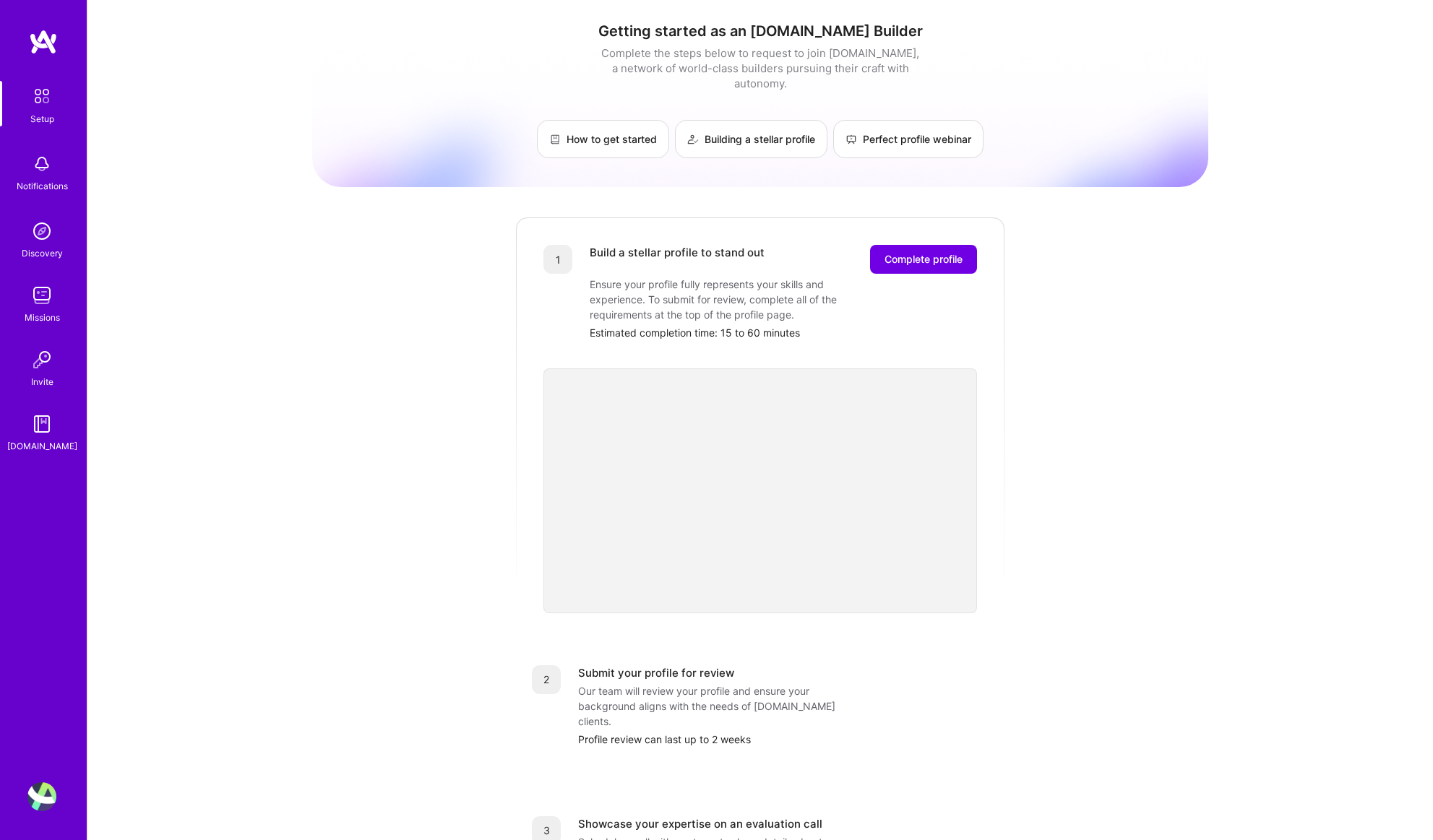
click at [49, 36] on img at bounding box center [43, 42] width 29 height 26
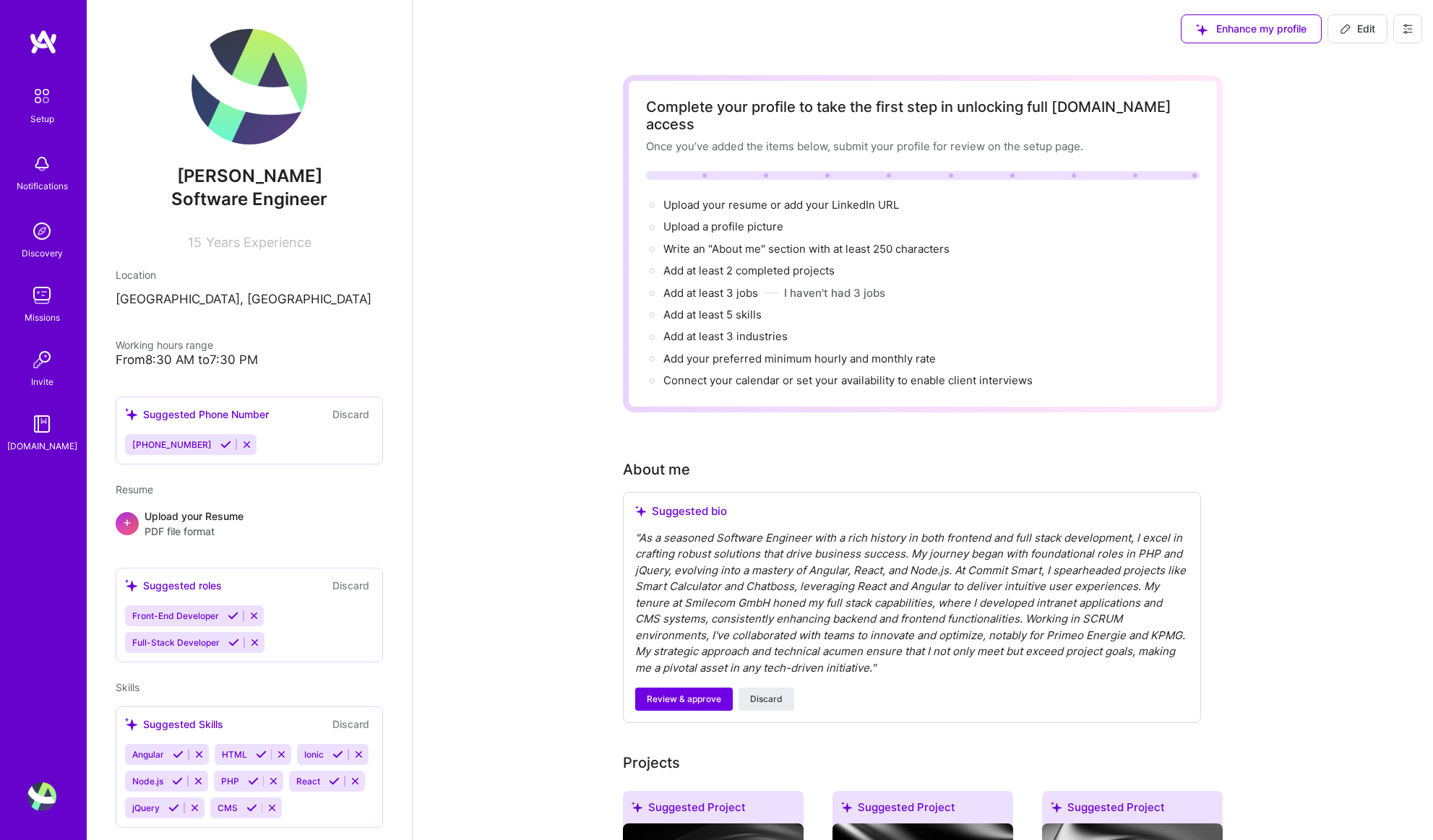
click at [1410, 32] on icon at bounding box center [1407, 29] width 9 height 9
click at [1398, 62] on button "Settings" at bounding box center [1367, 62] width 109 height 36
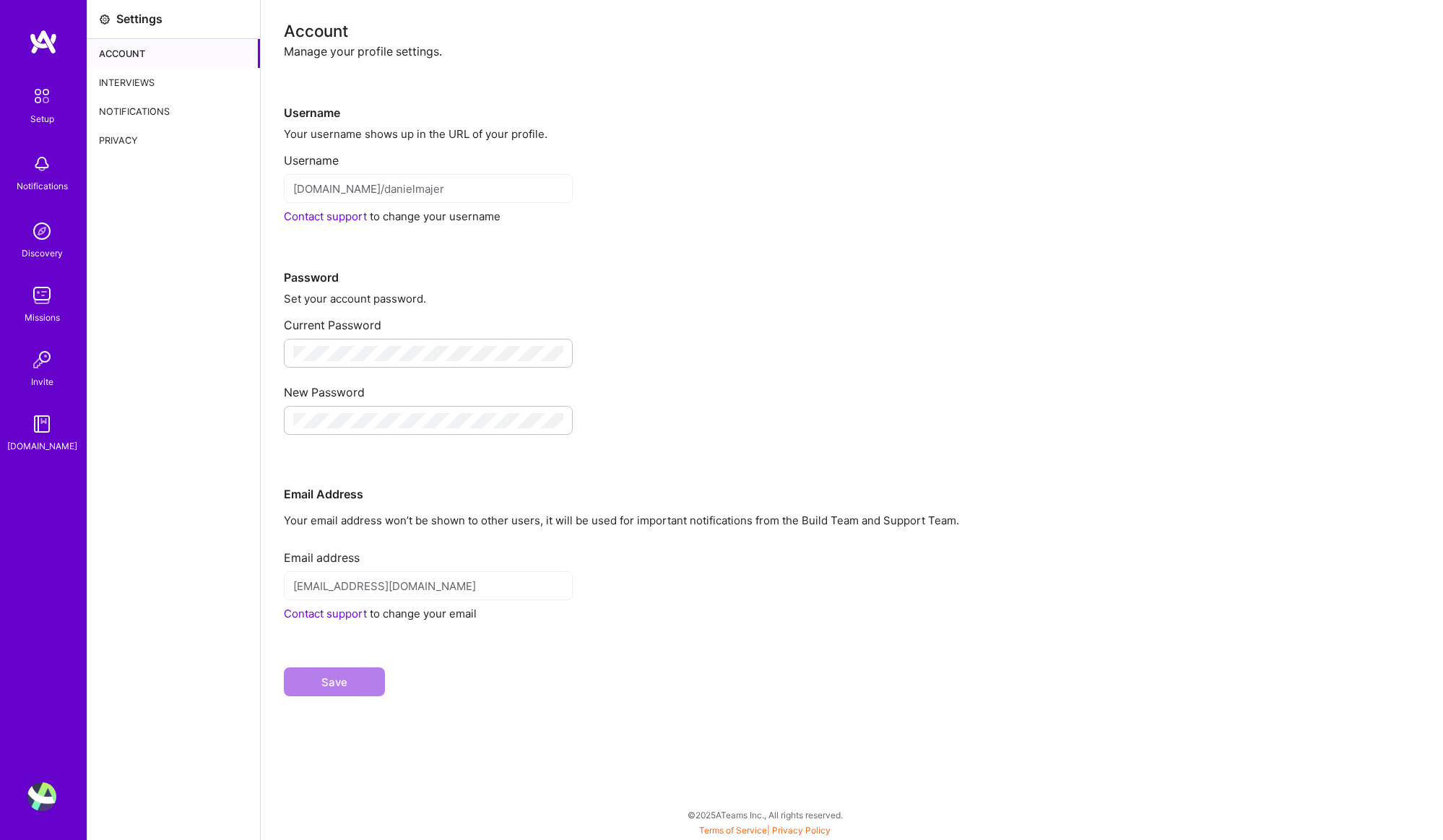
click at [345, 218] on link "Contact support" at bounding box center [326, 216] width 83 height 14
